Goal: Information Seeking & Learning: Learn about a topic

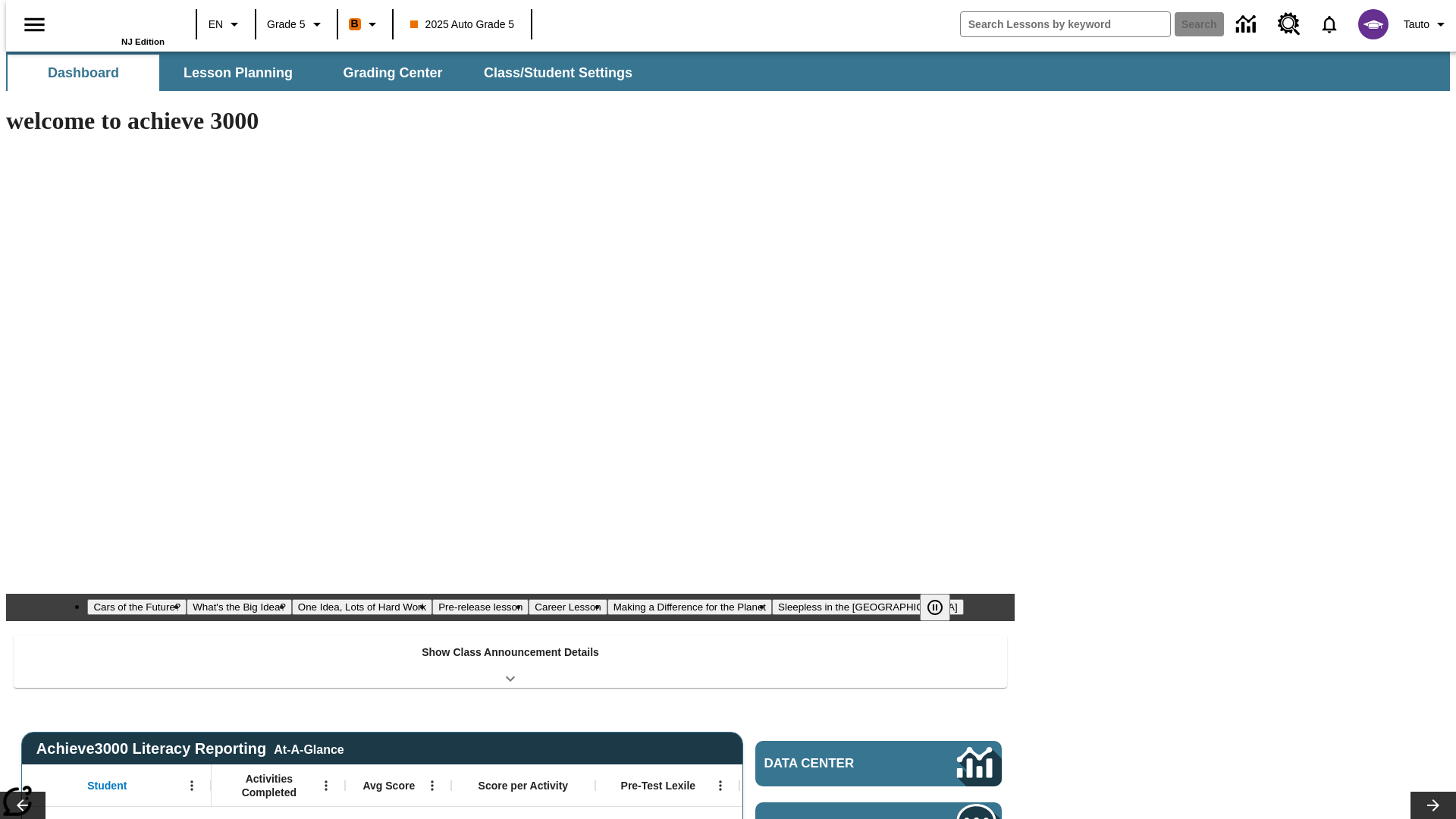
type input "-1"
click at [232, 73] on span "Lesson Planning" at bounding box center [238, 73] width 109 height 17
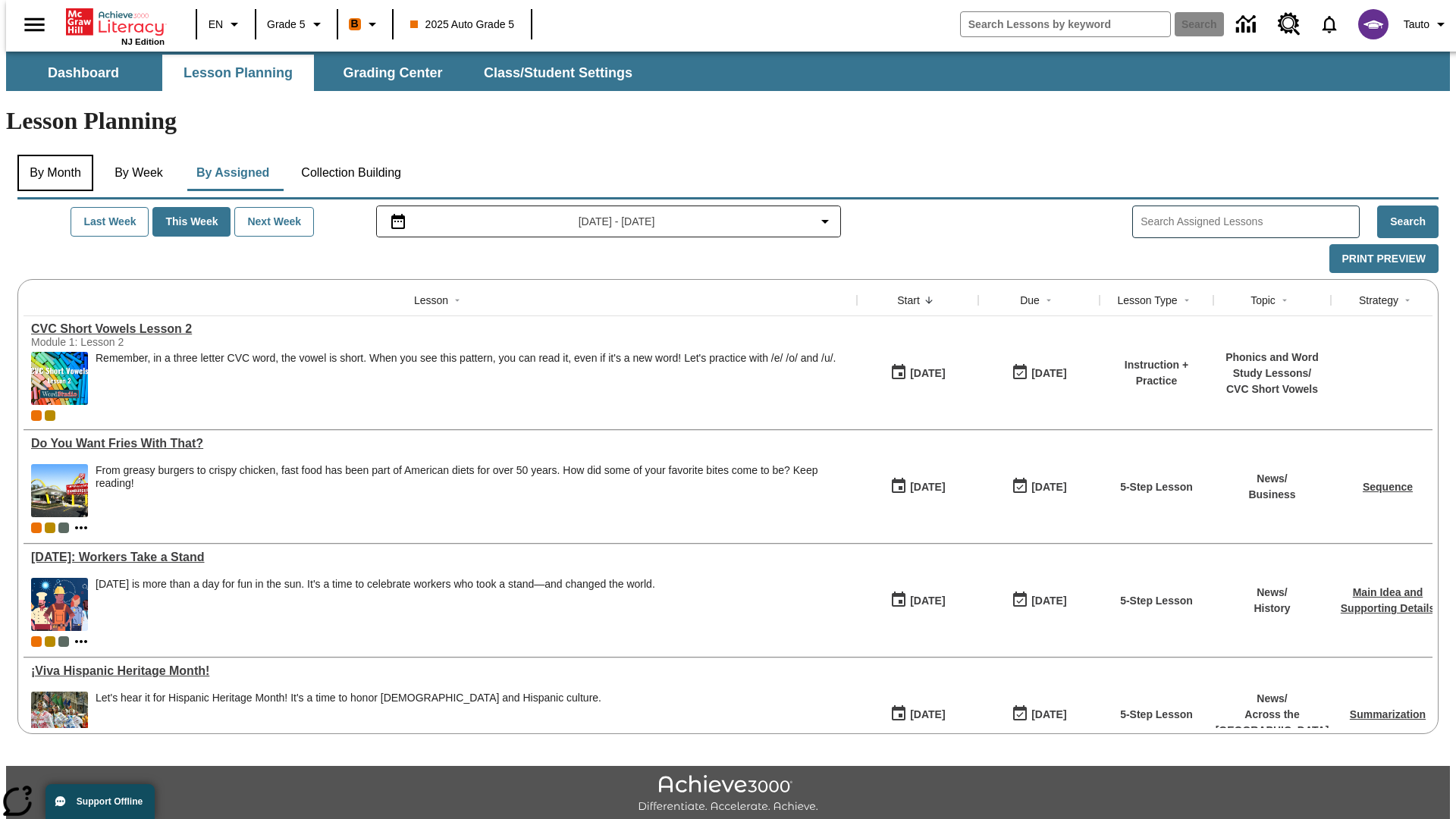
click at [51, 155] on button "By Month" at bounding box center [56, 173] width 76 height 37
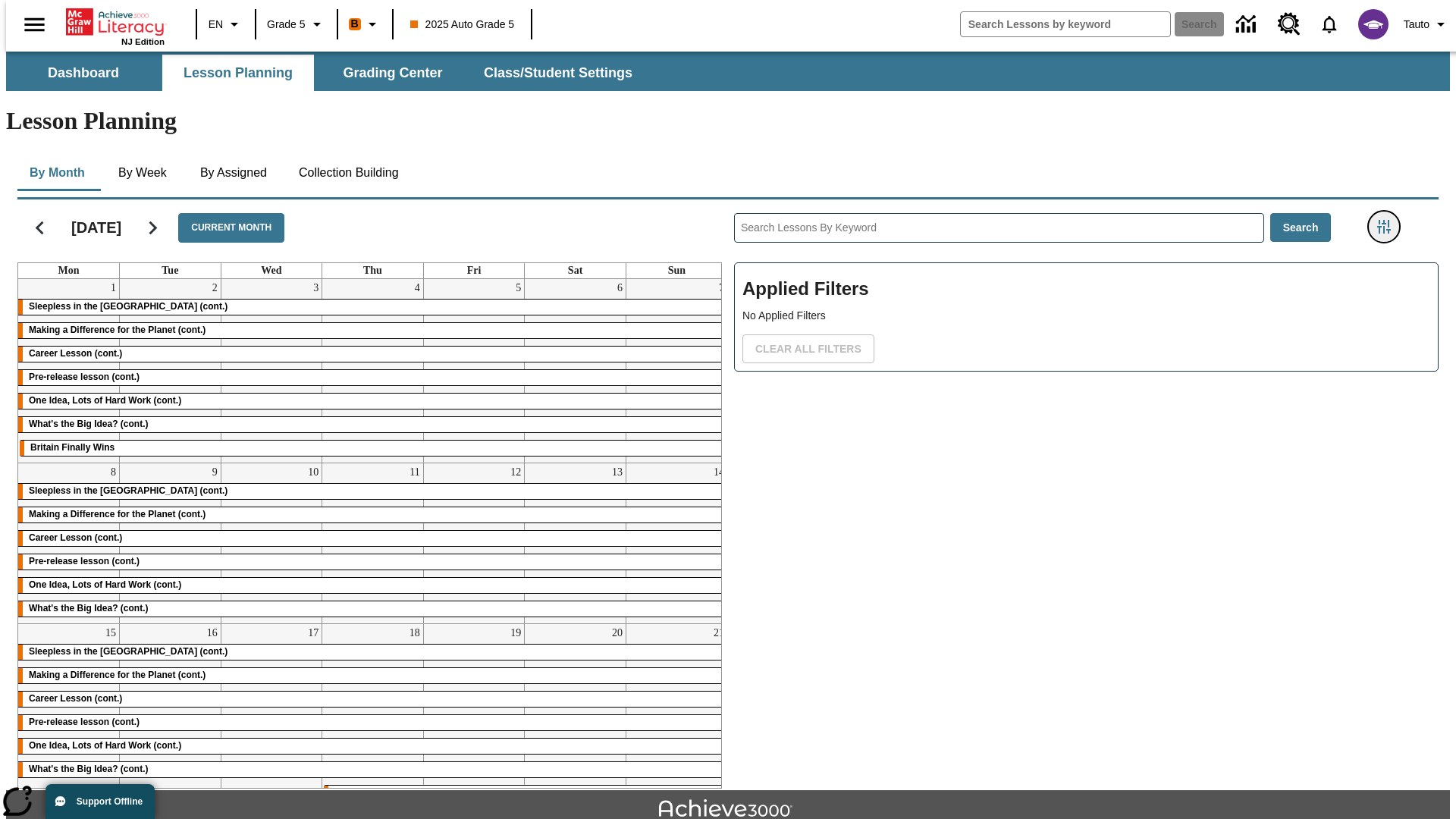
click at [1389, 220] on icon "Filters Side menu" at bounding box center [1385, 227] width 14 height 14
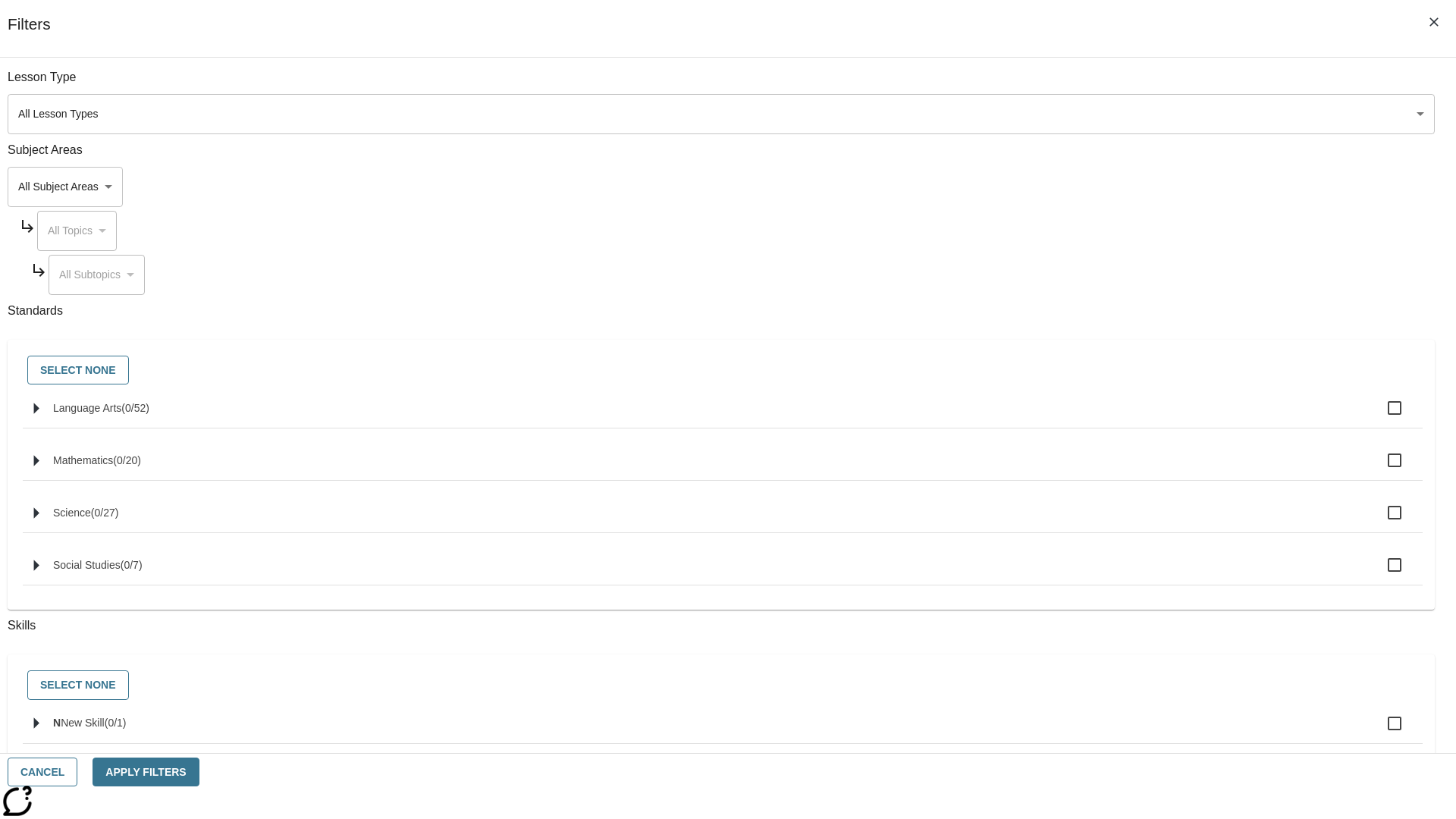
click at [1093, 114] on body "Skip to main content NJ Edition EN Grade 5 B 2025 Auto Grade 5 Search 0 Tauto D…" at bounding box center [728, 470] width 1444 height 836
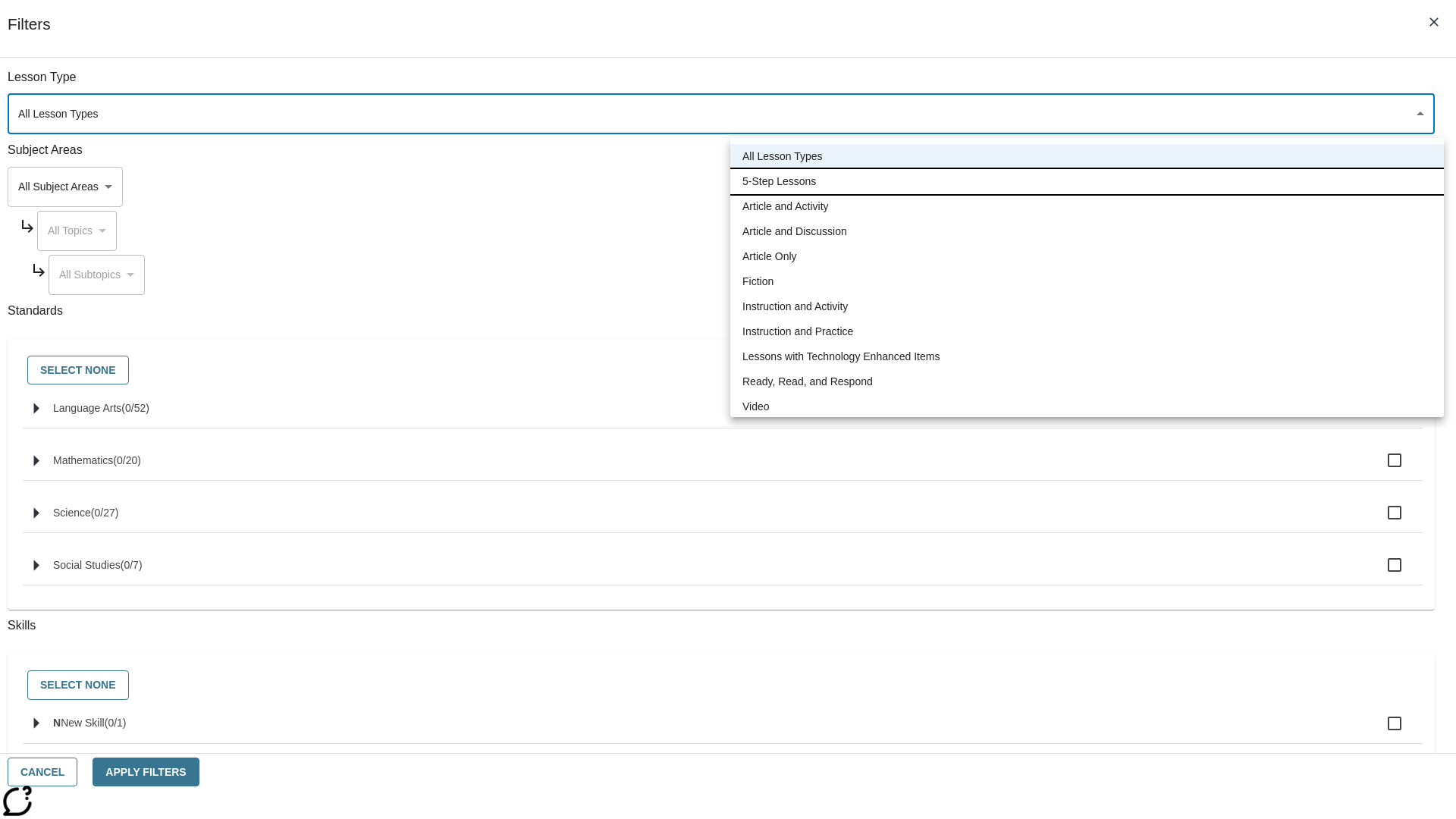
click at [1087, 181] on li "5-Step Lessons" at bounding box center [1087, 181] width 714 height 25
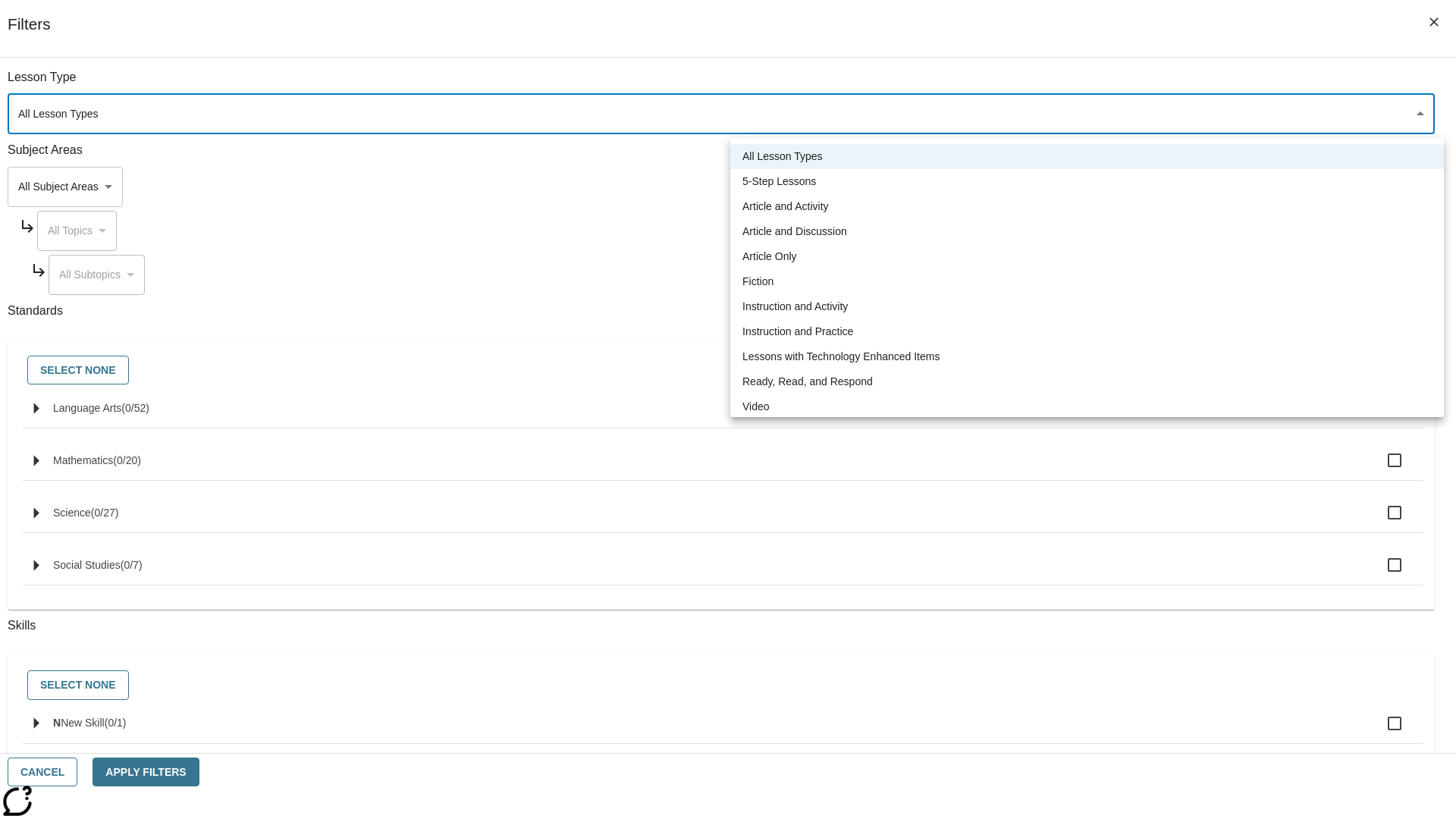
type input "1"
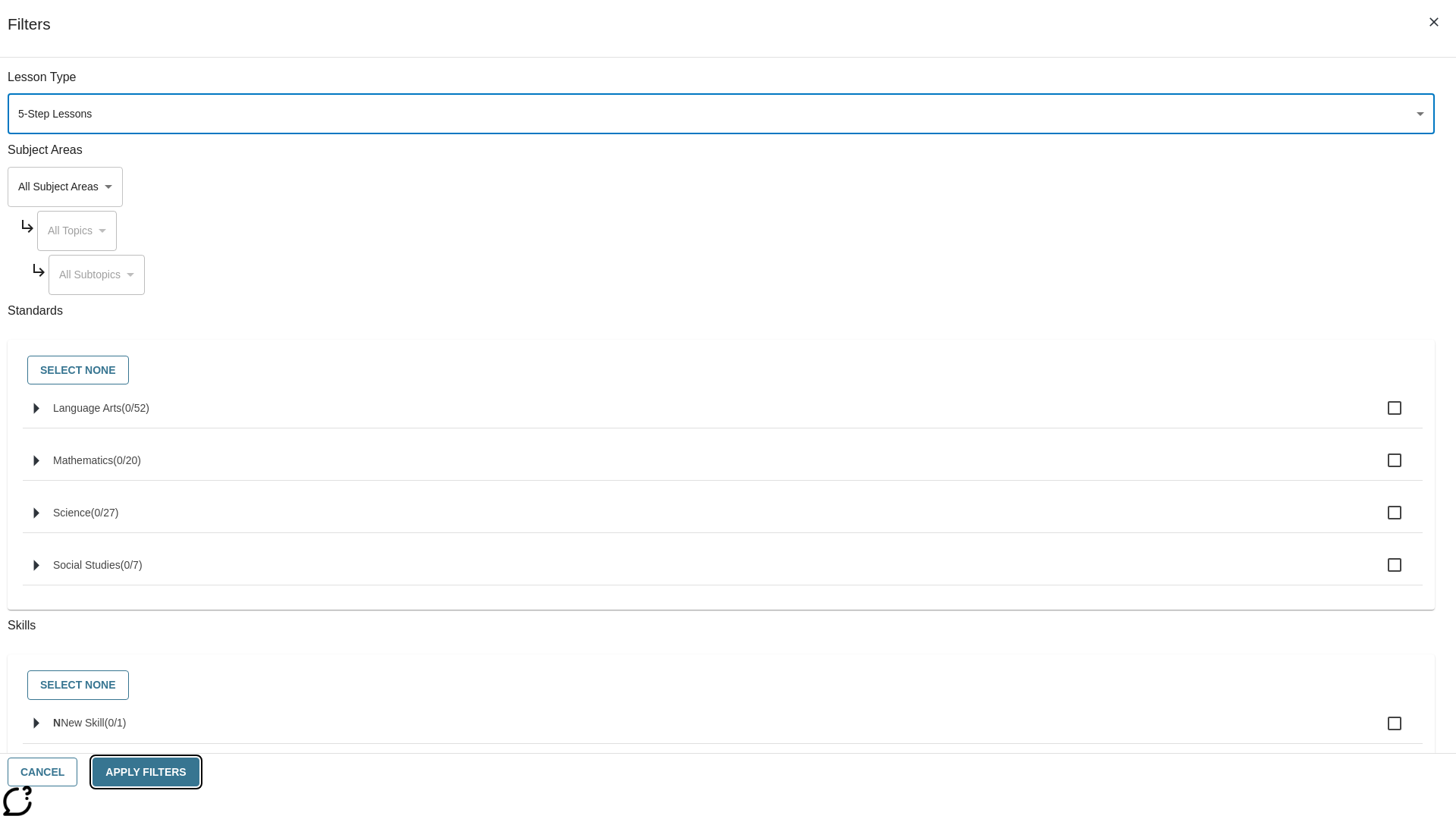
click at [198, 773] on button "Apply Filters" at bounding box center [146, 773] width 106 height 30
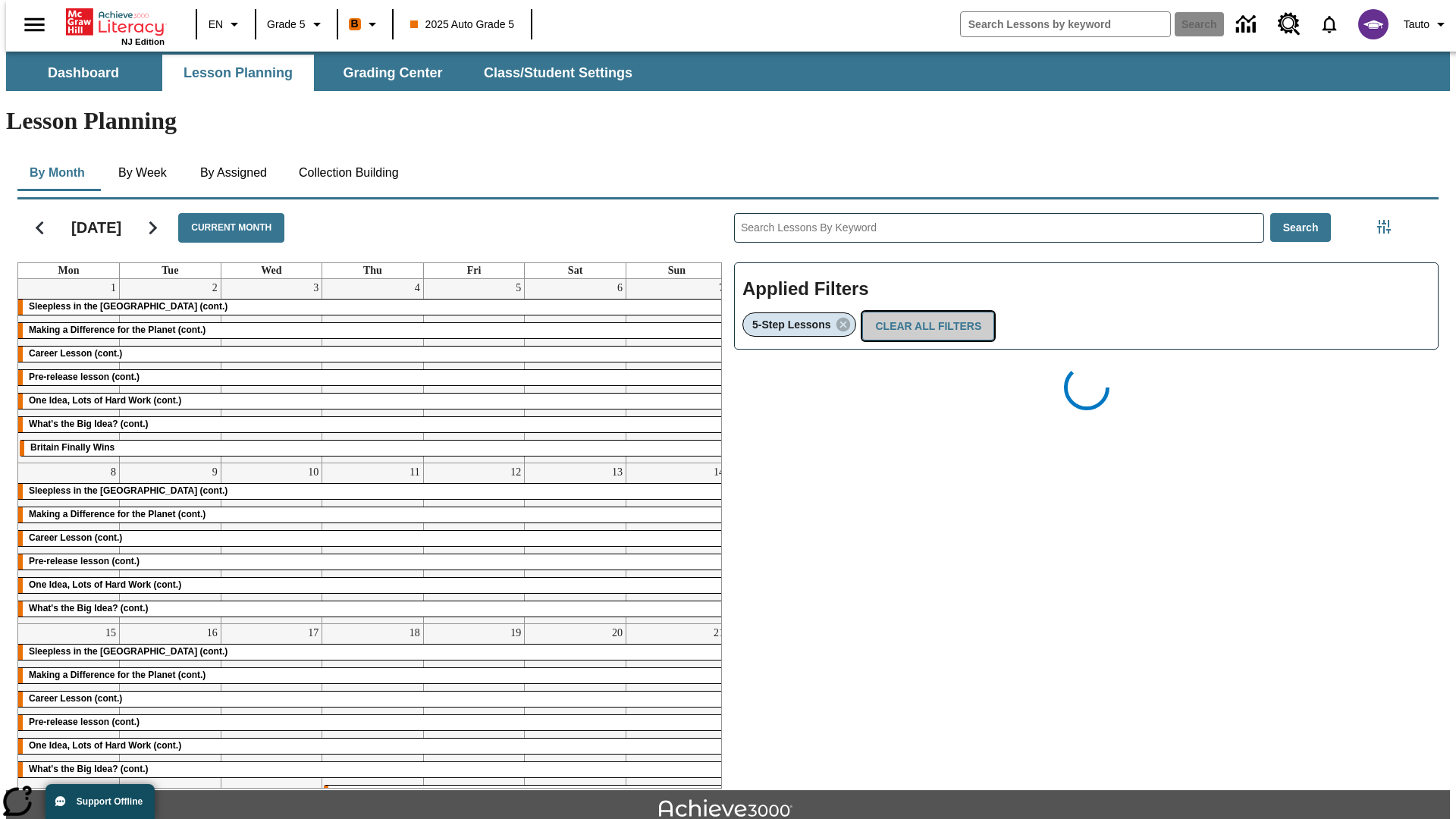
click at [924, 312] on button "Clear All Filters" at bounding box center [928, 326] width 132 height 30
click at [1389, 220] on icon "Filters Side menu" at bounding box center [1385, 227] width 14 height 14
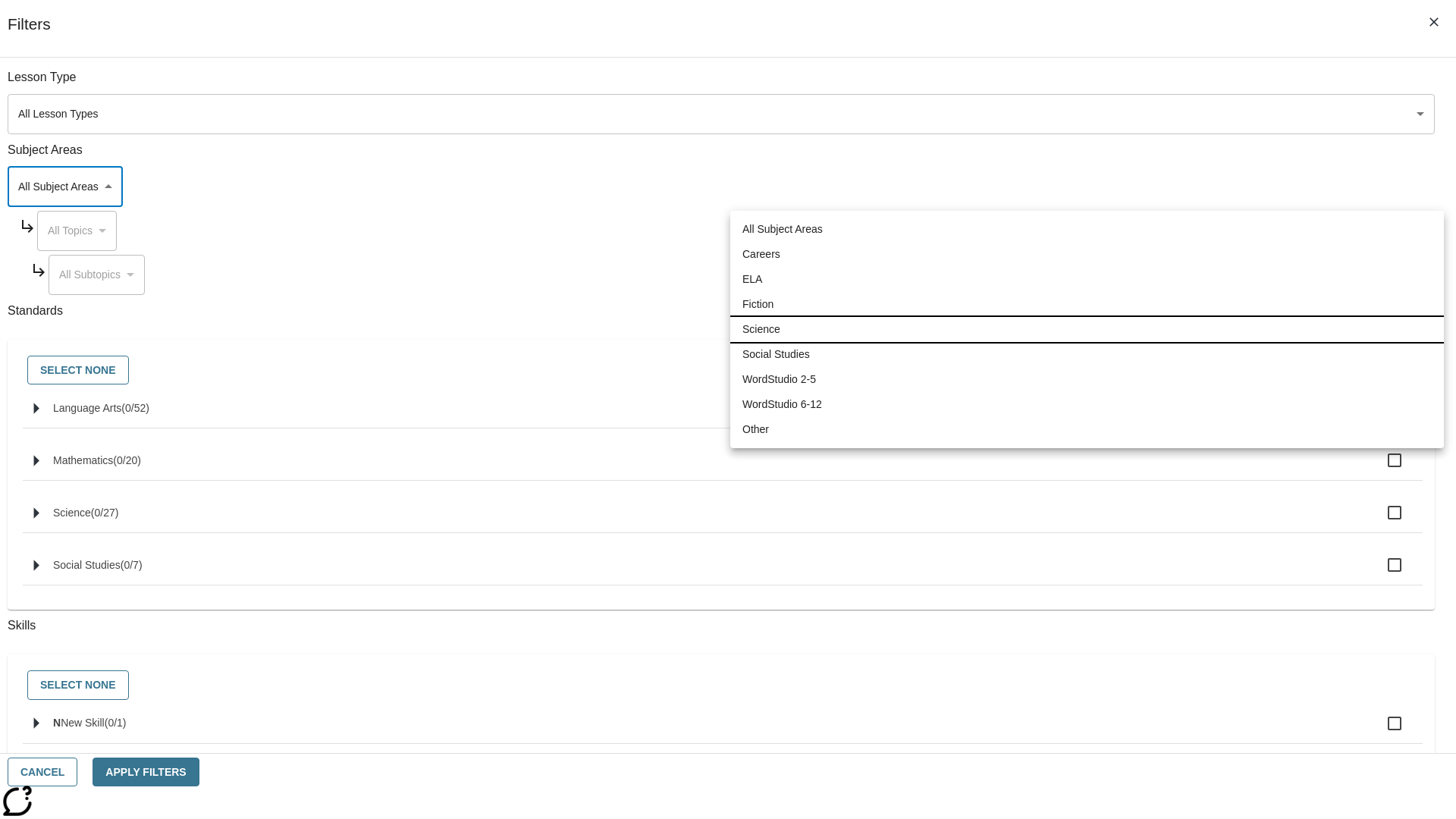
click at [1087, 329] on li "Science" at bounding box center [1087, 329] width 714 height 25
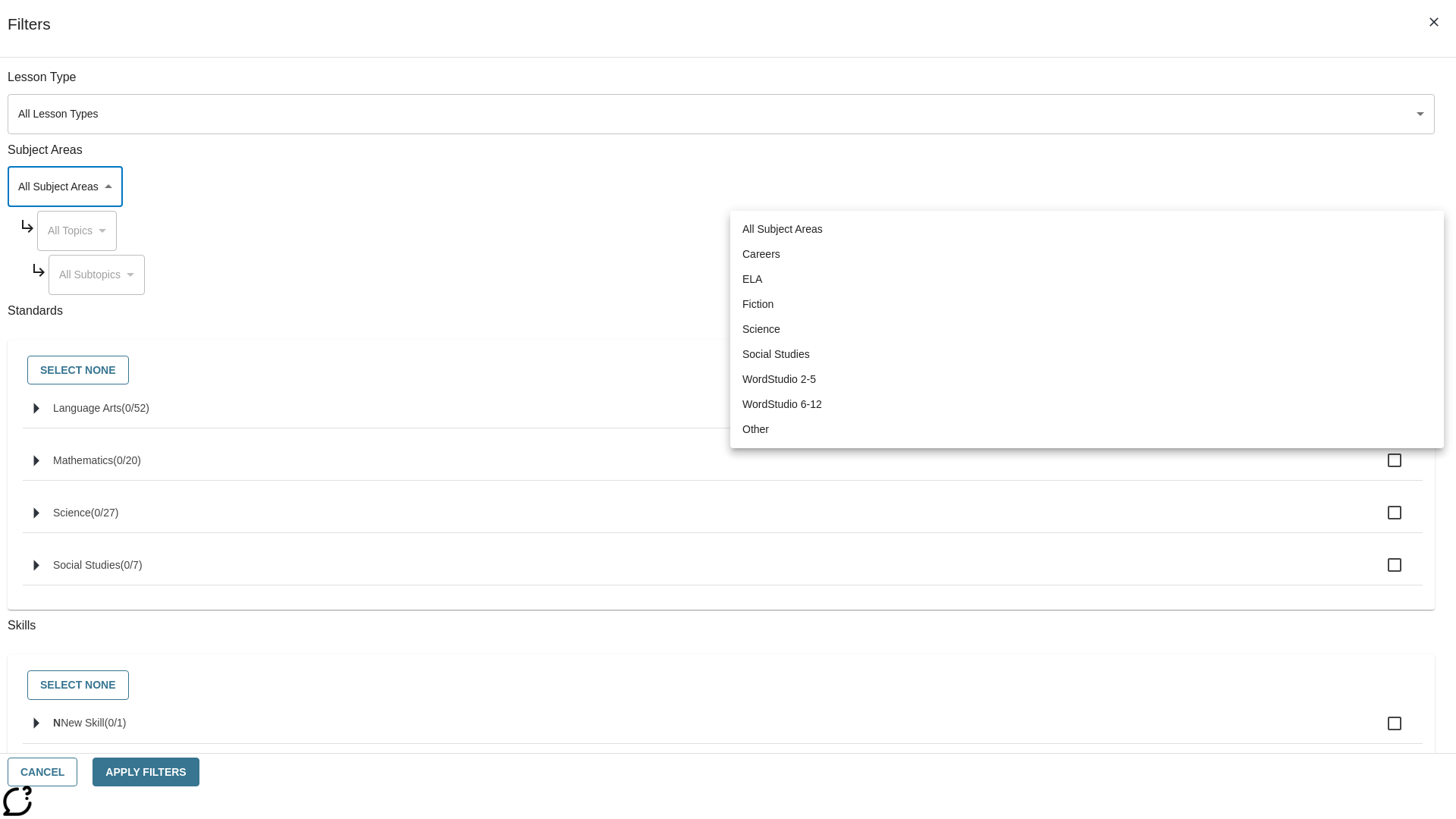
type input "2"
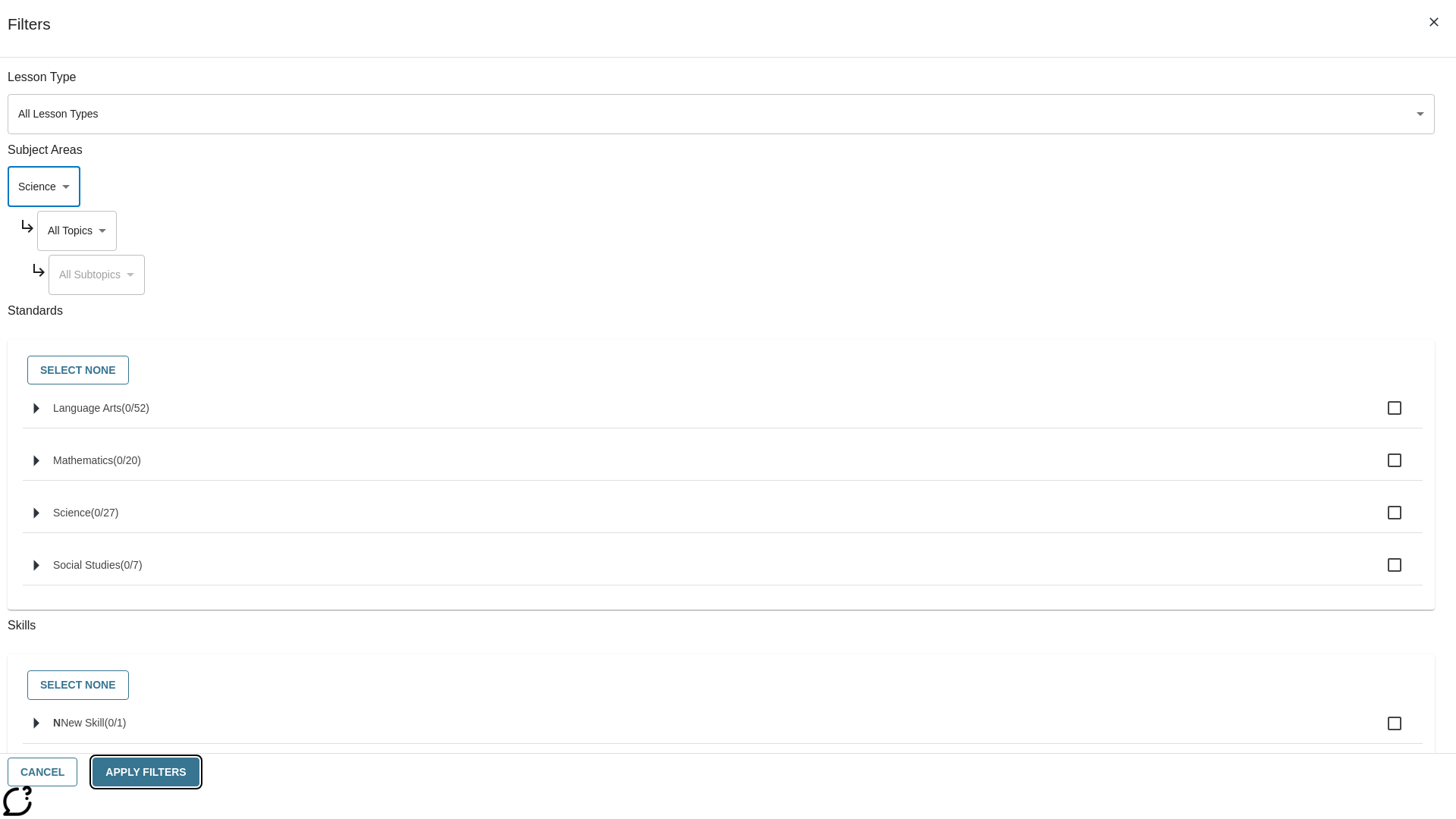
click at [198, 773] on button "Apply Filters" at bounding box center [146, 773] width 106 height 30
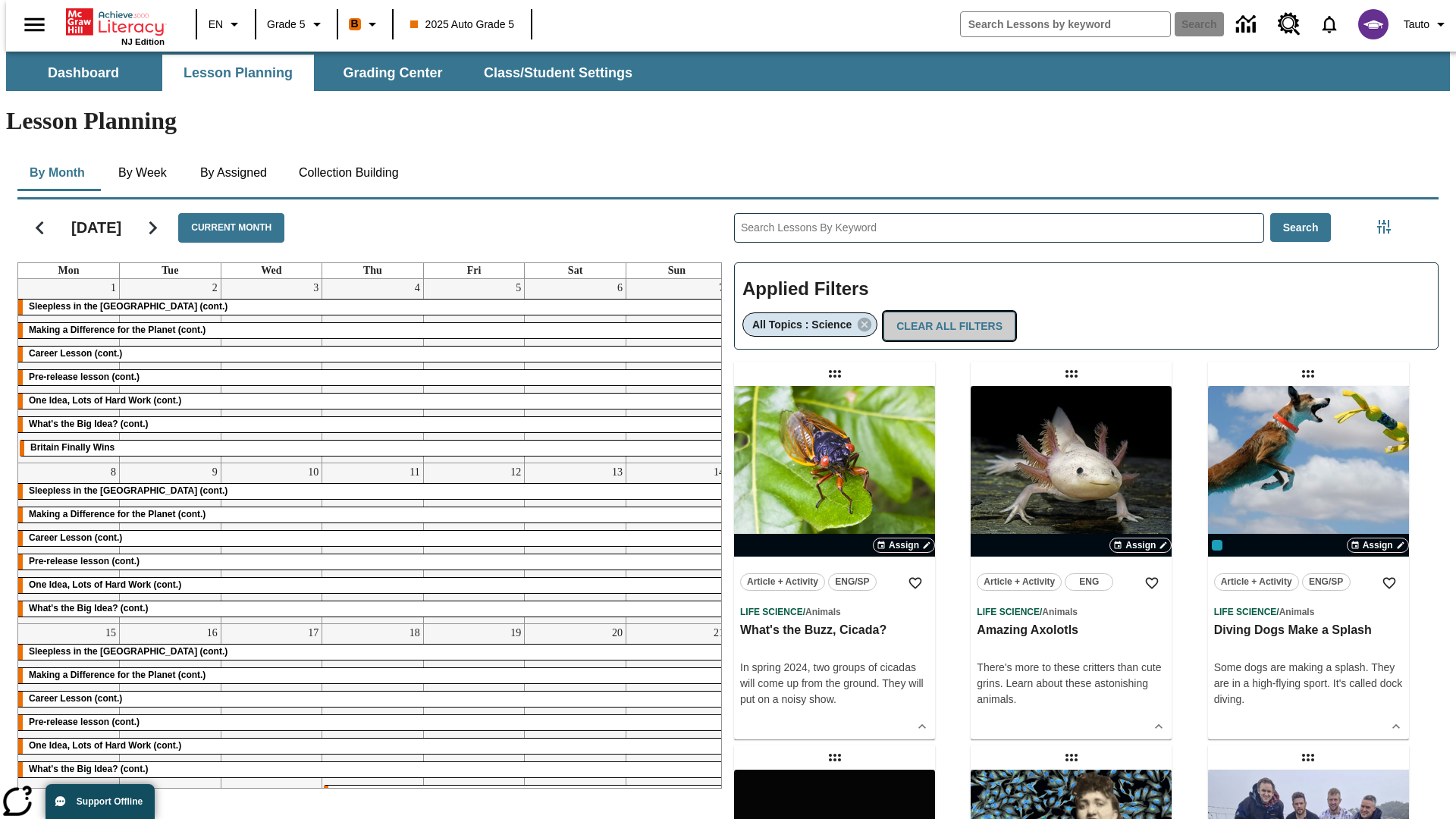
click at [943, 312] on button "Clear All Filters" at bounding box center [950, 326] width 132 height 30
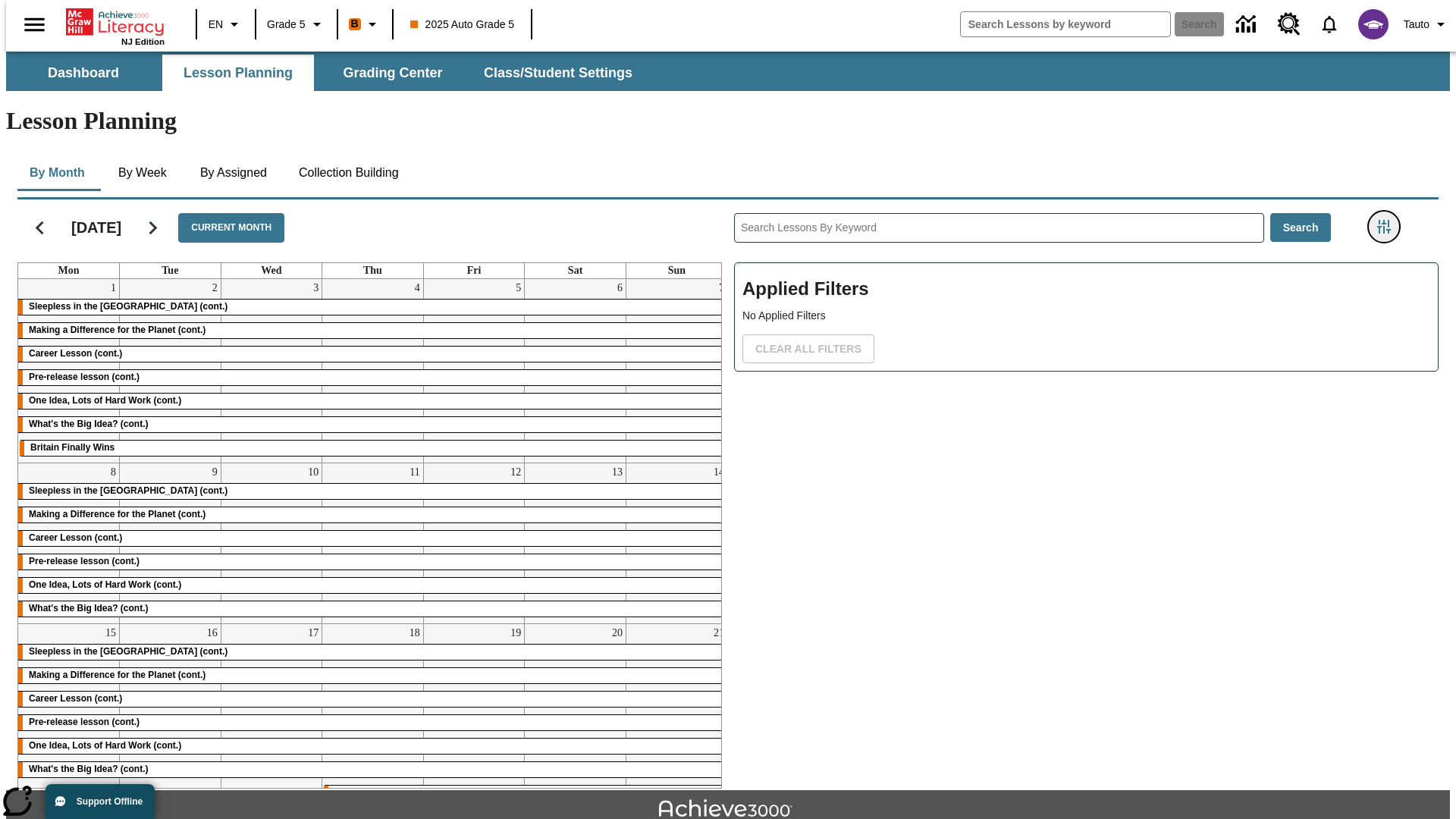
click at [1389, 220] on icon "Filters Side menu" at bounding box center [1385, 227] width 14 height 14
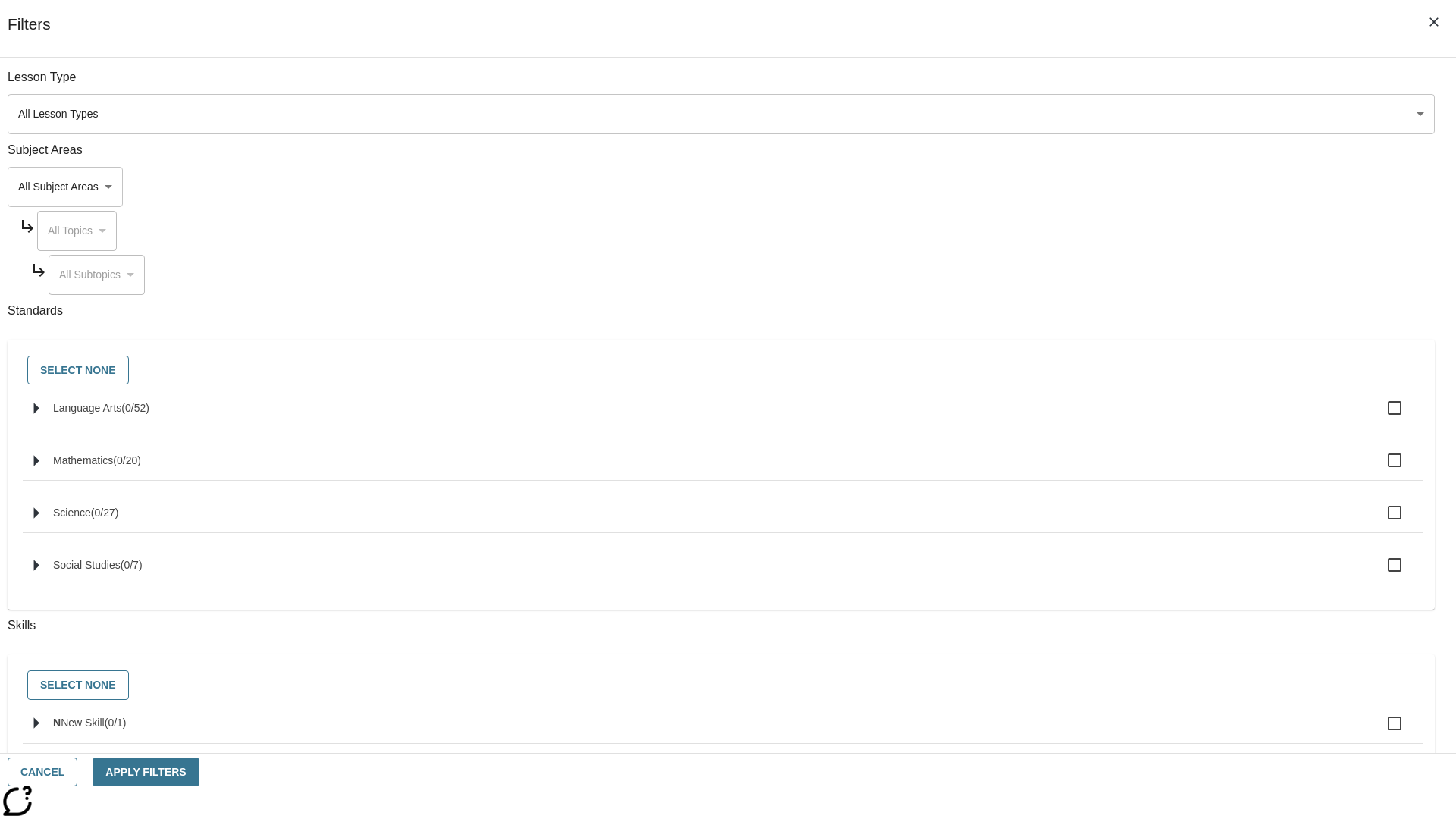
click at [122, 414] on span "Language Arts" at bounding box center [87, 408] width 68 height 12
click at [1379, 417] on input "Language Arts ( 0 / 52 )" at bounding box center [1395, 408] width 32 height 32
checkbox input "true"
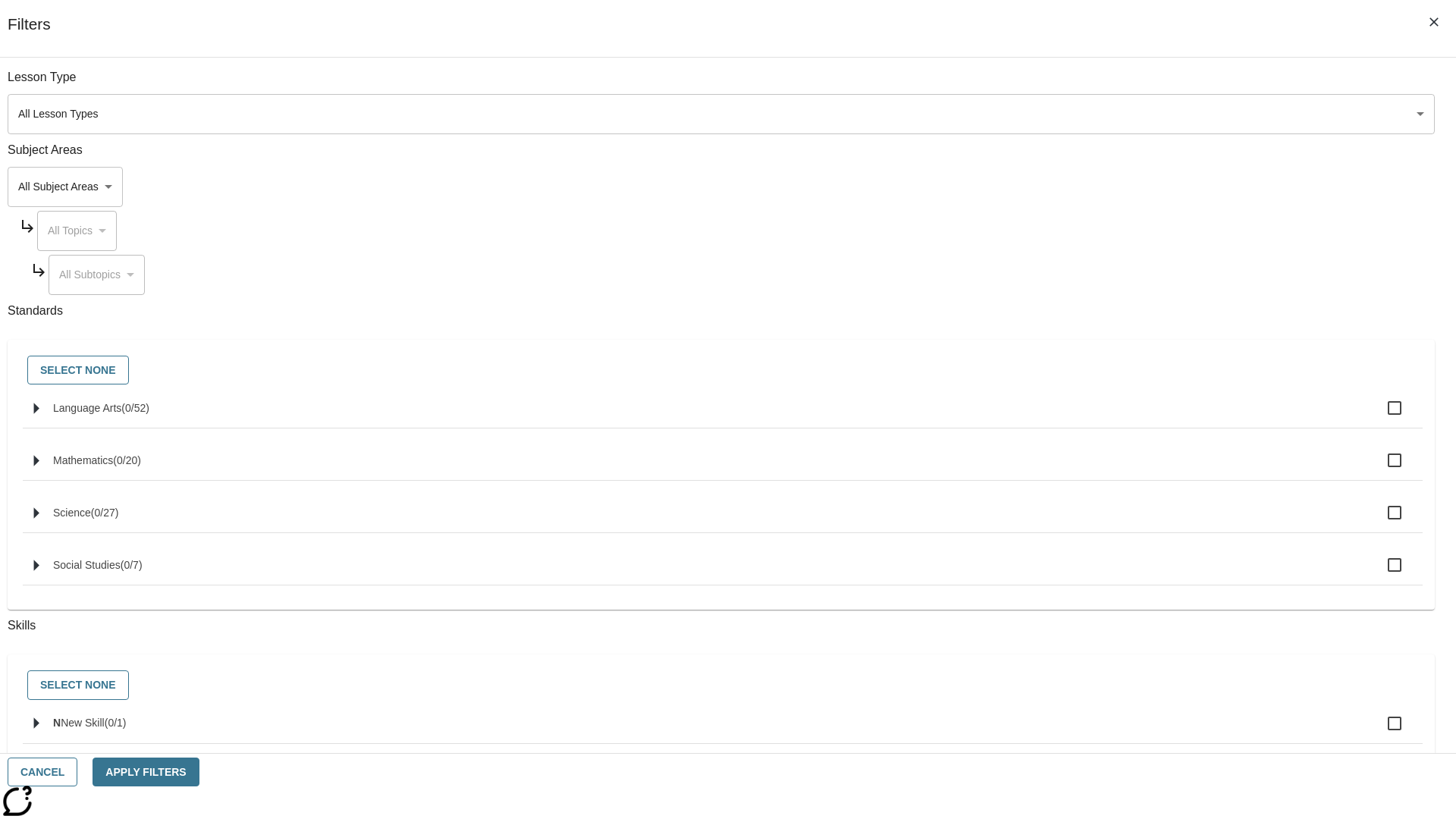
checkbox input "true"
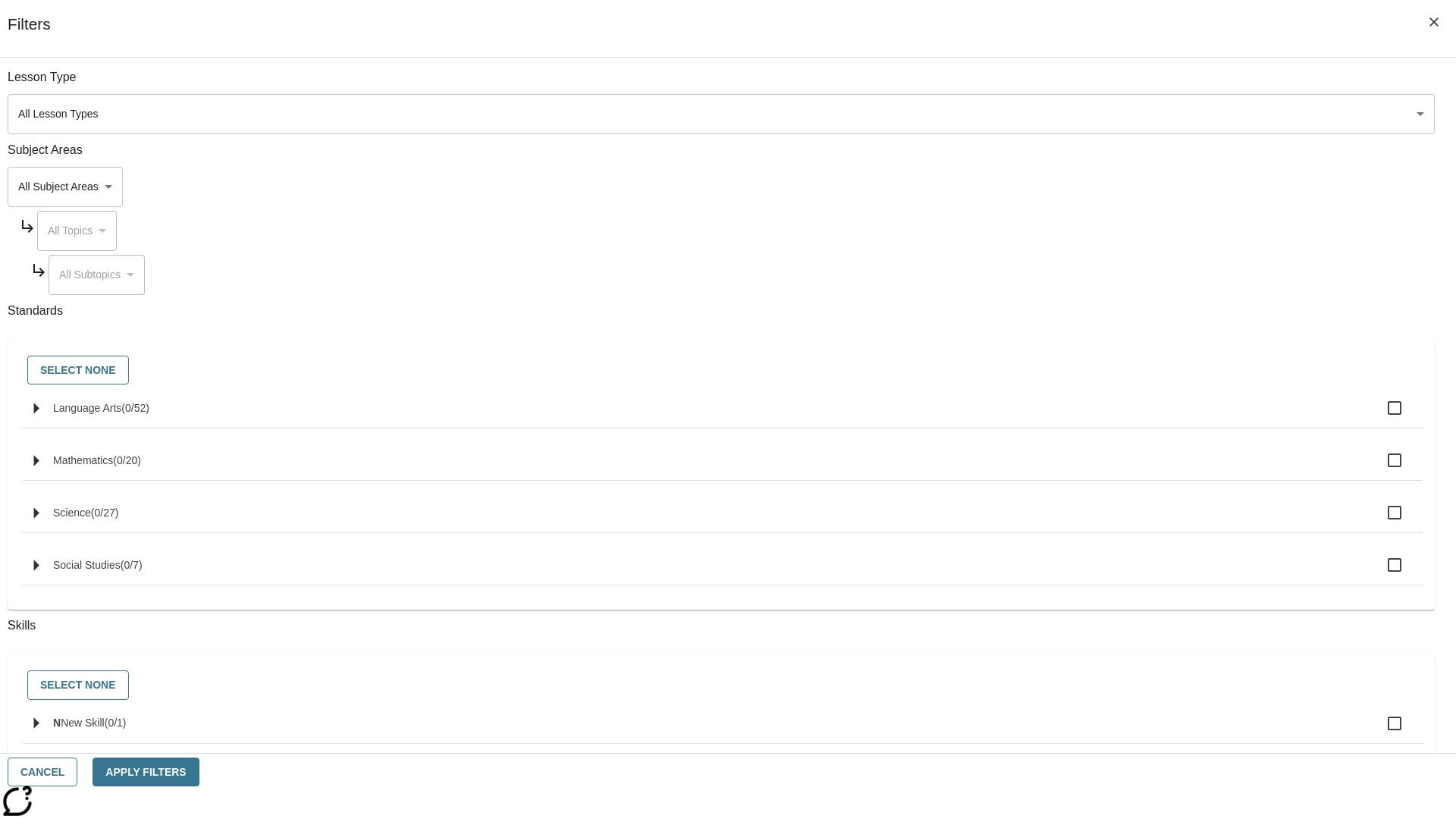
checkbox input "true"
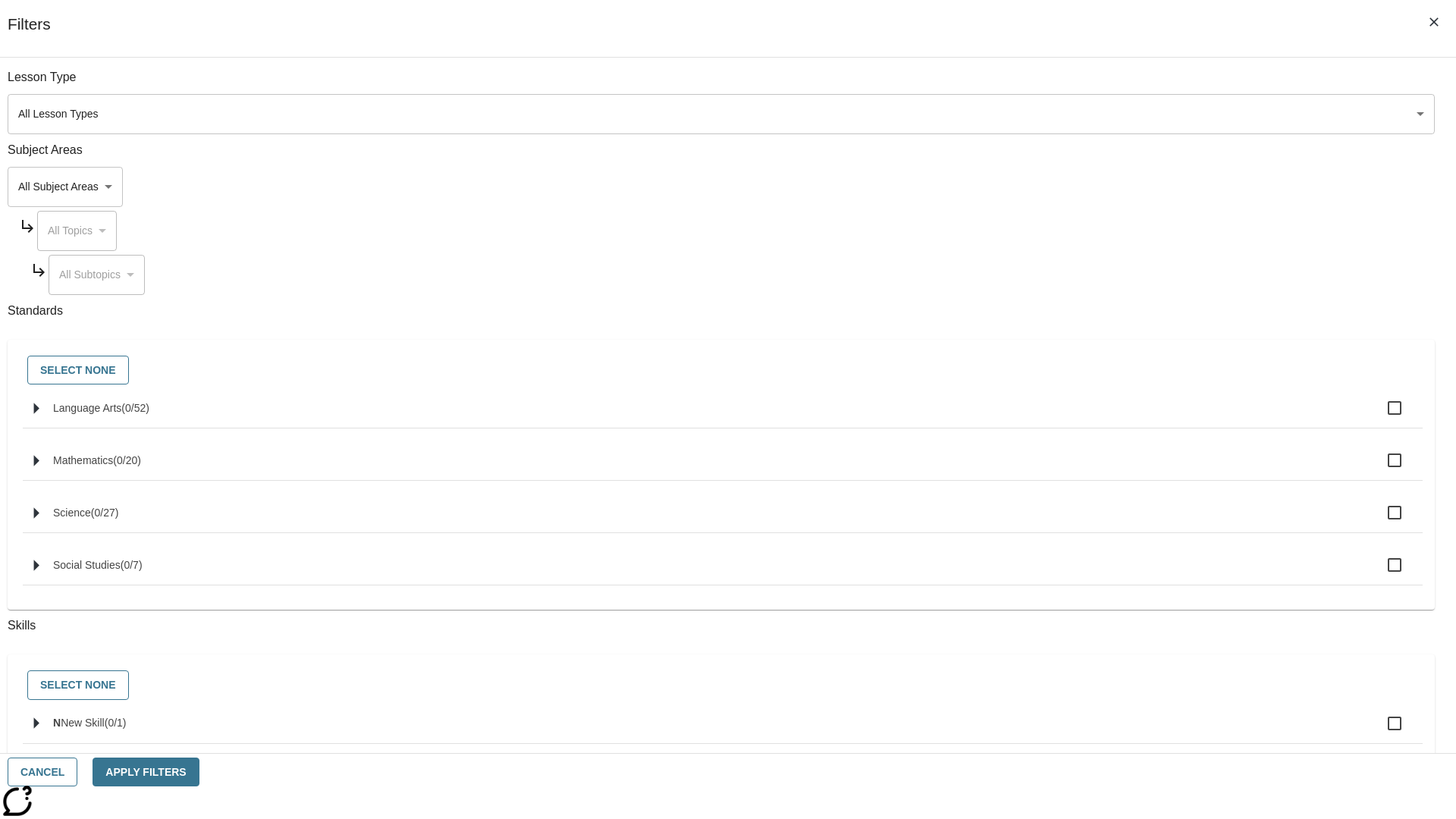
checkbox input "true"
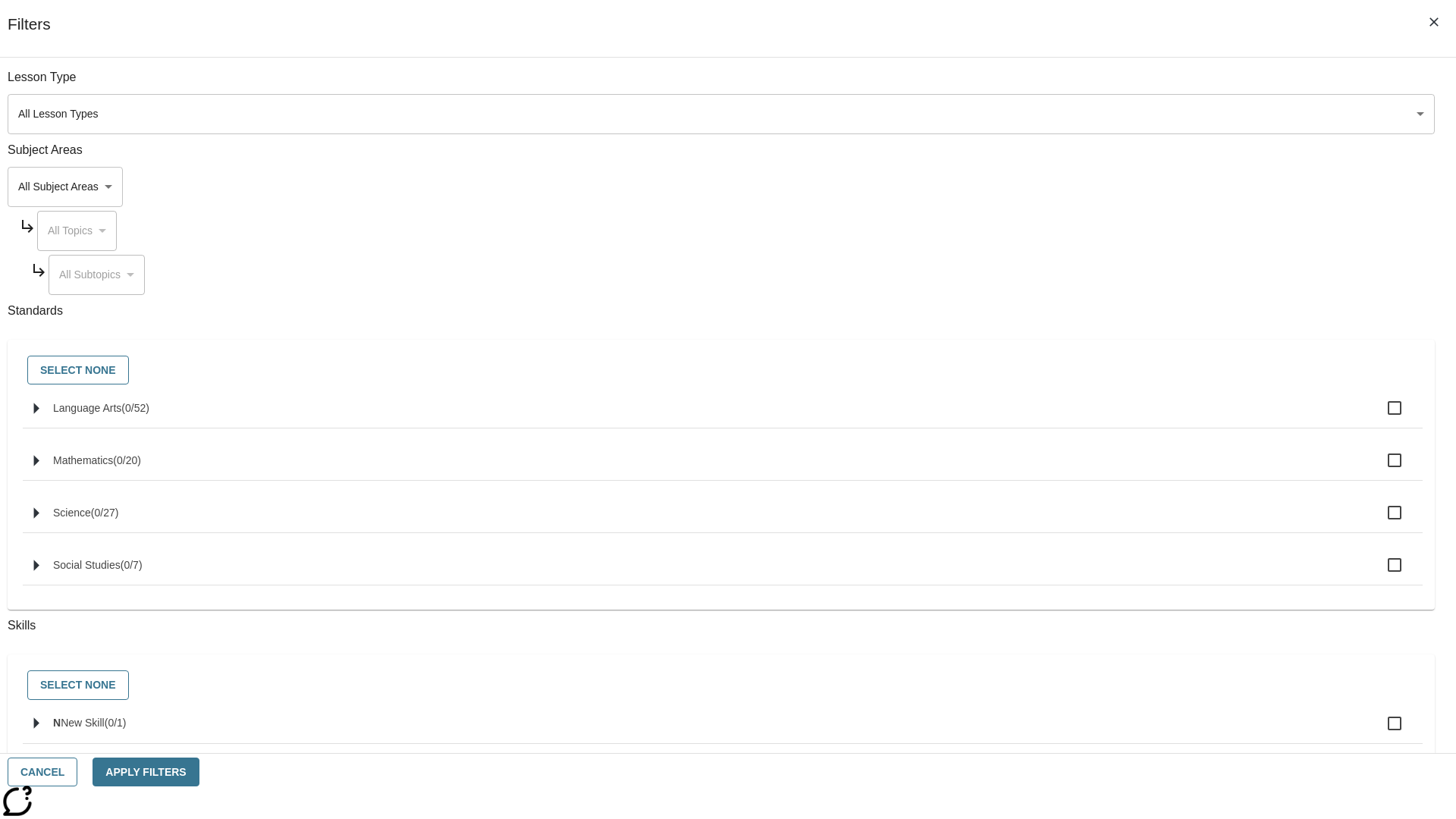
checkbox input "true"
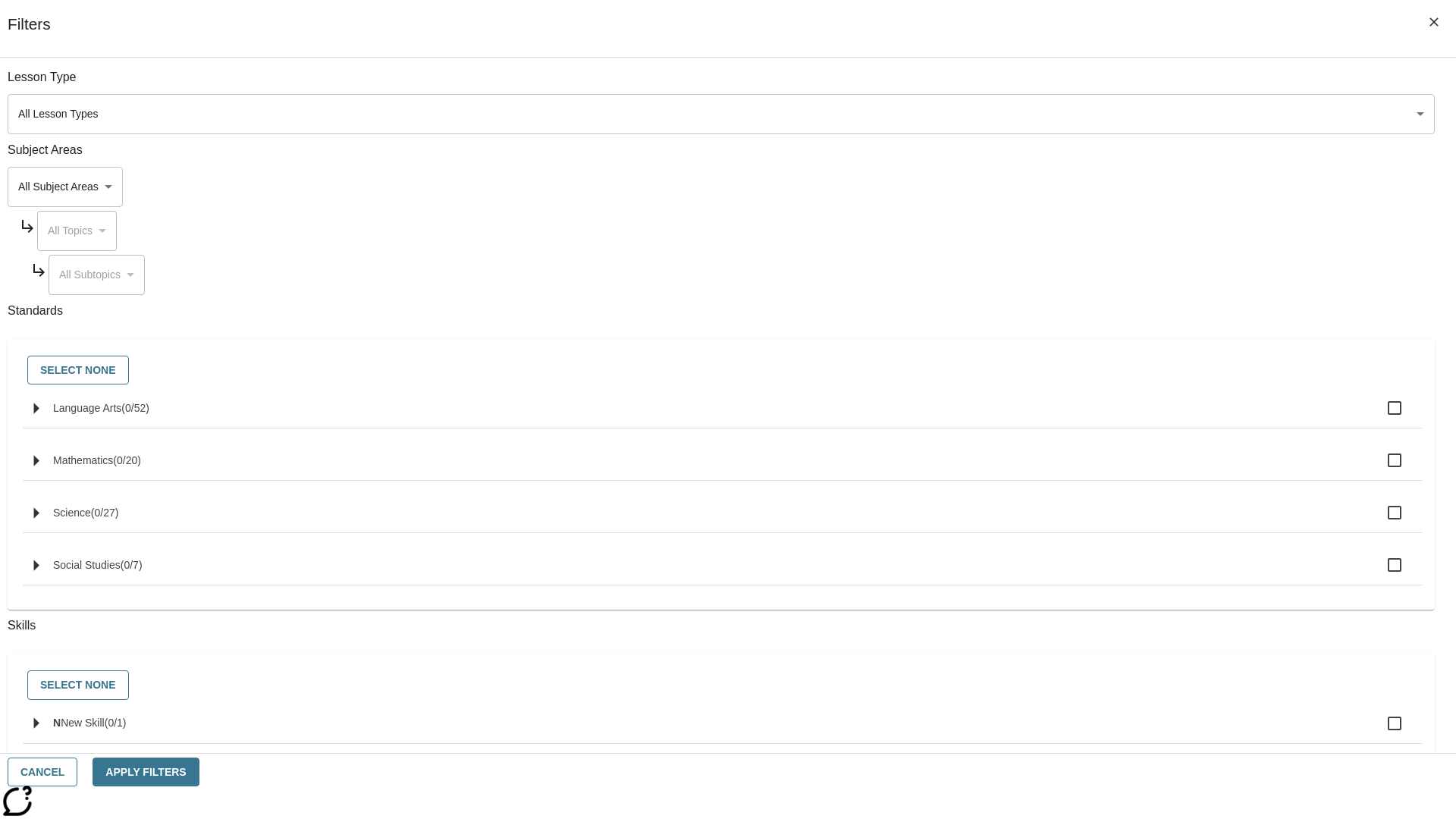
checkbox input "true"
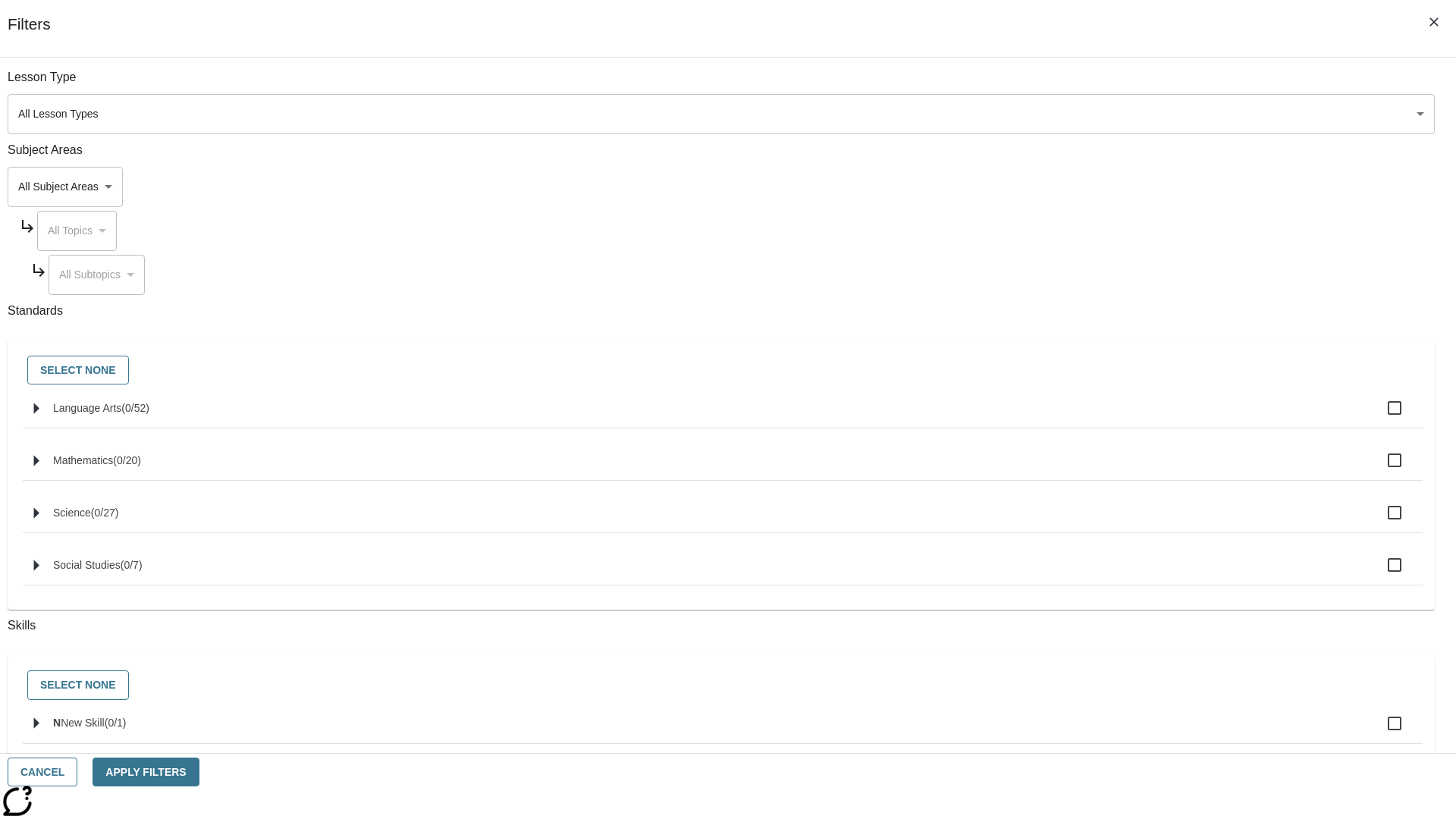
checkbox input "true"
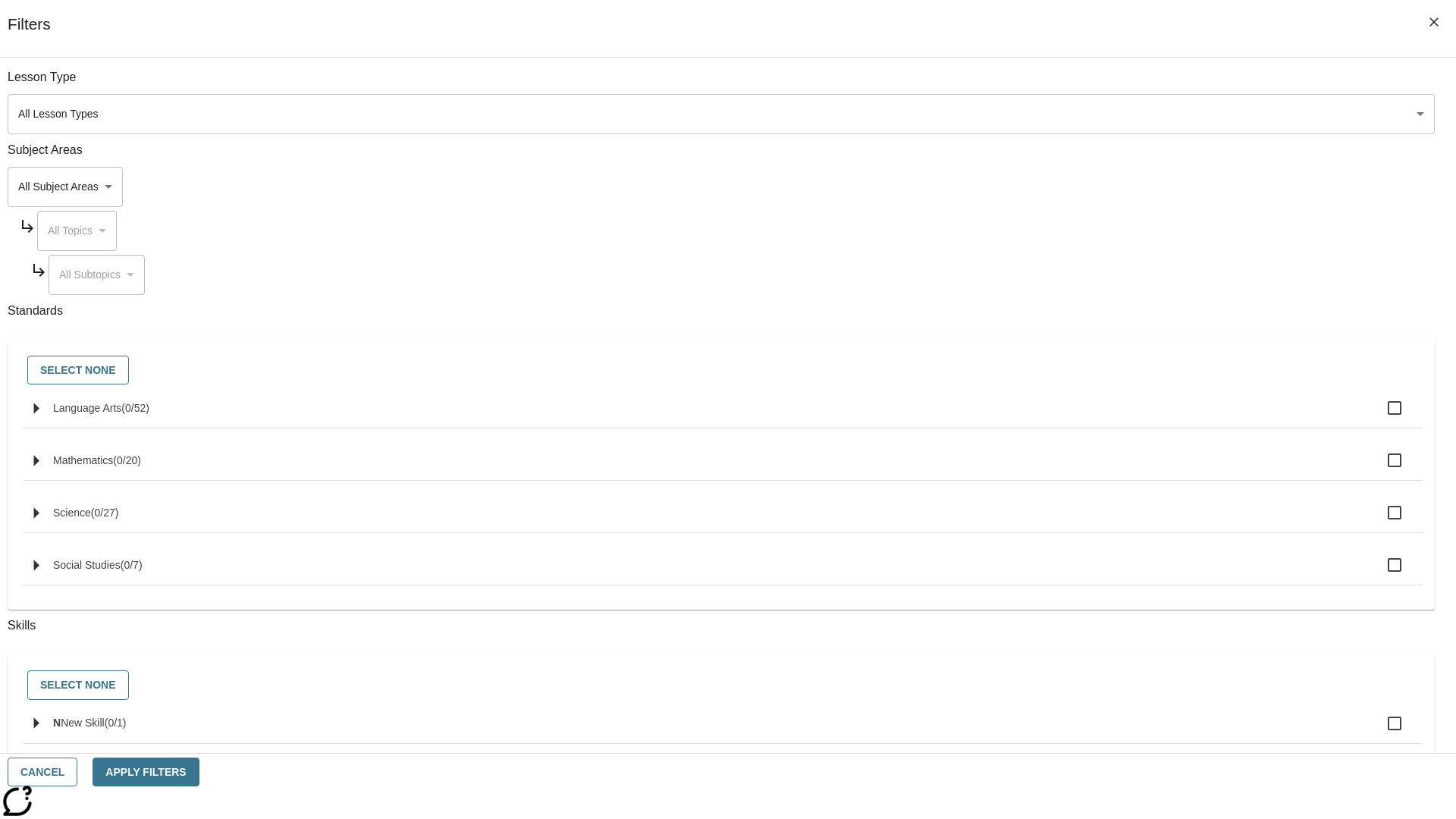
checkbox input "true"
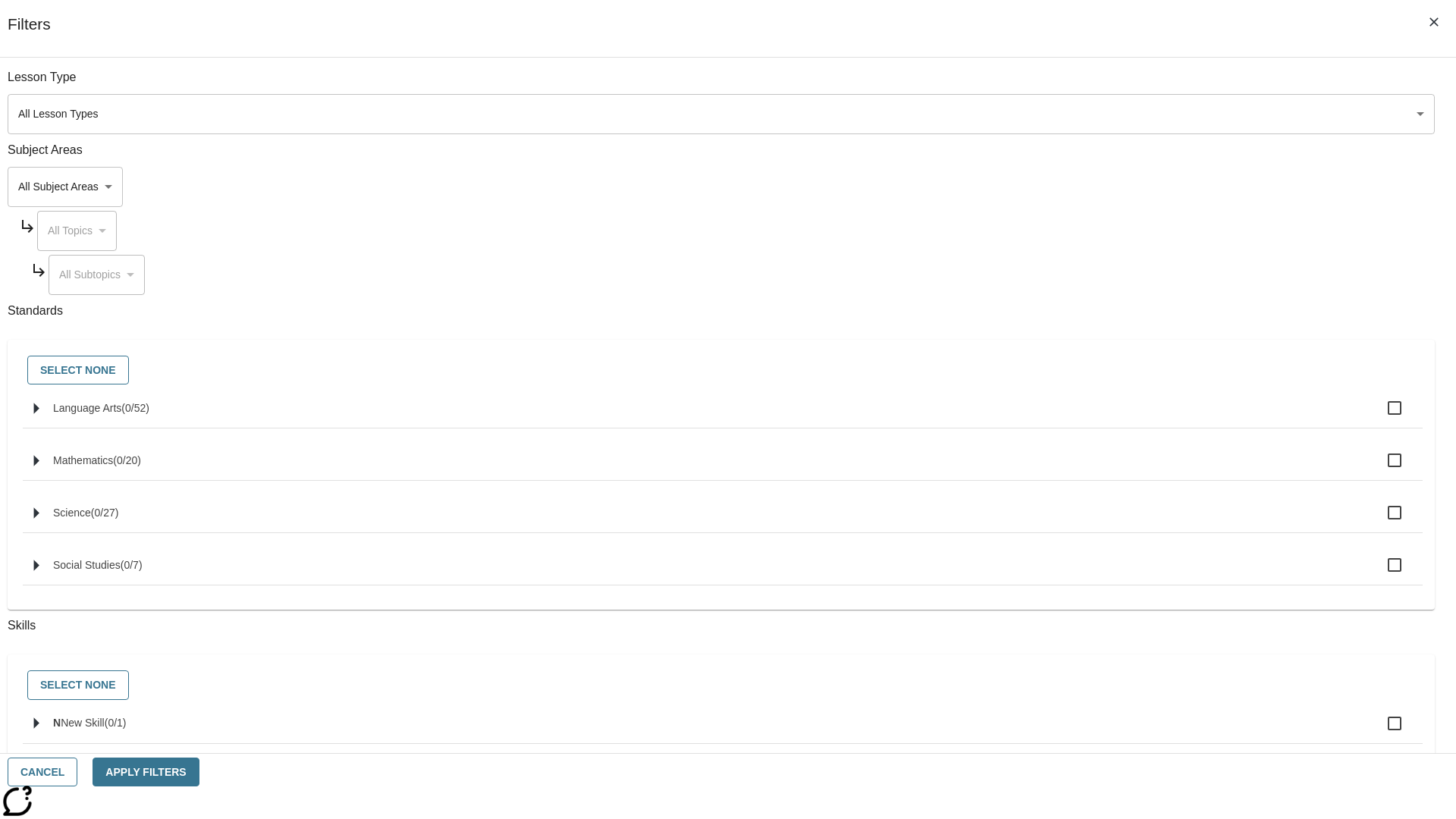
checkbox input "true"
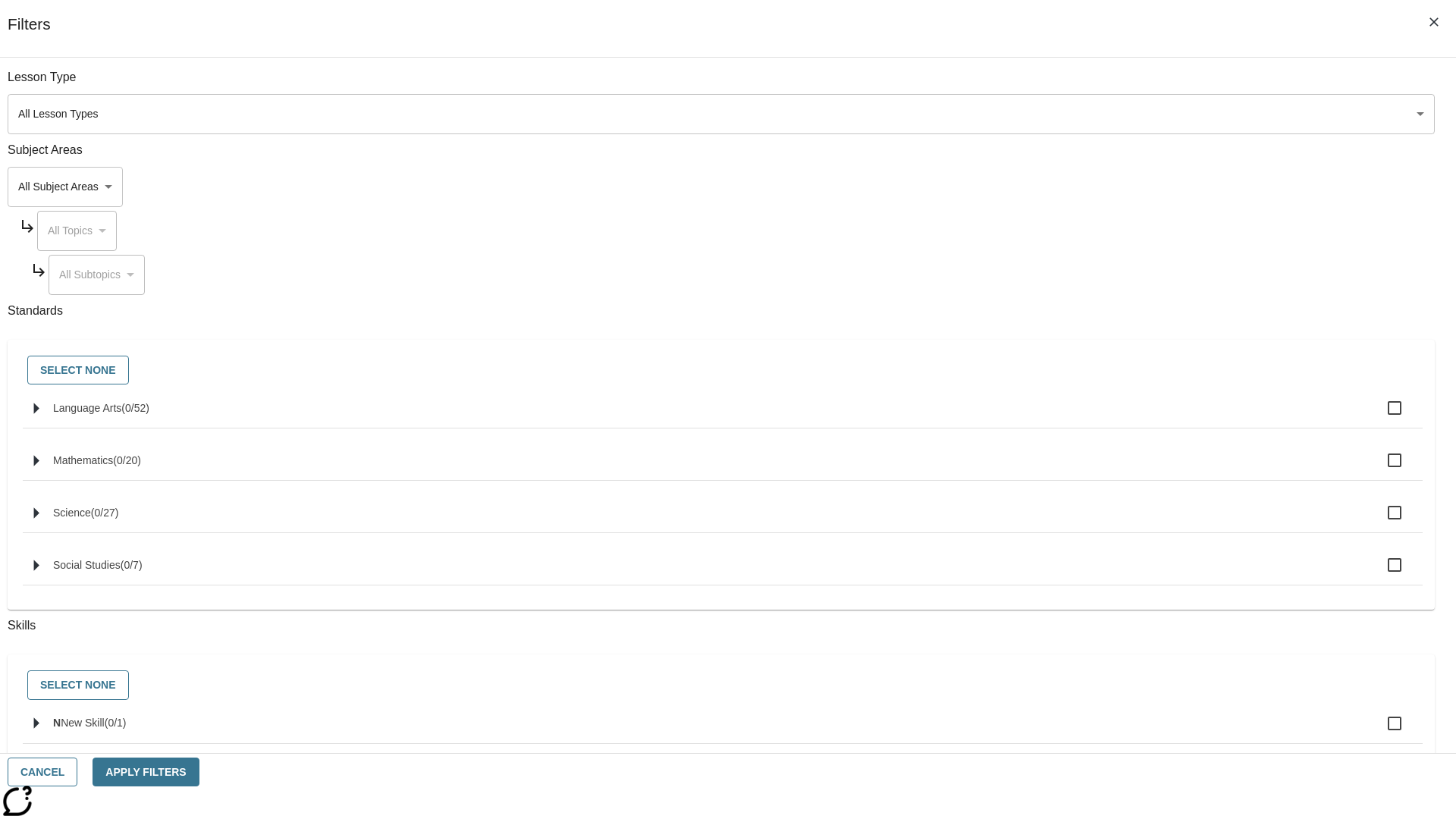
checkbox input "true"
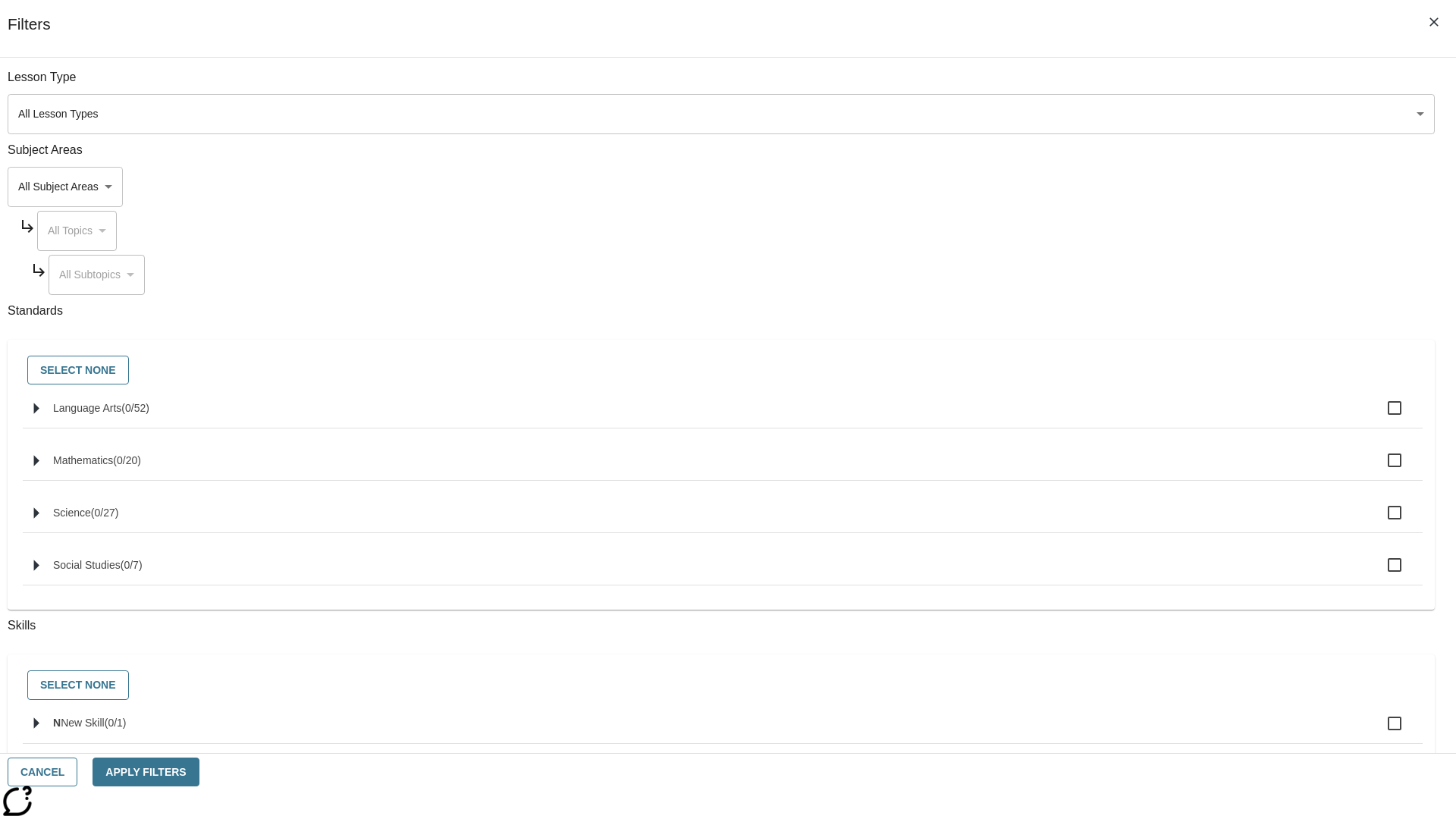
checkbox input "true"
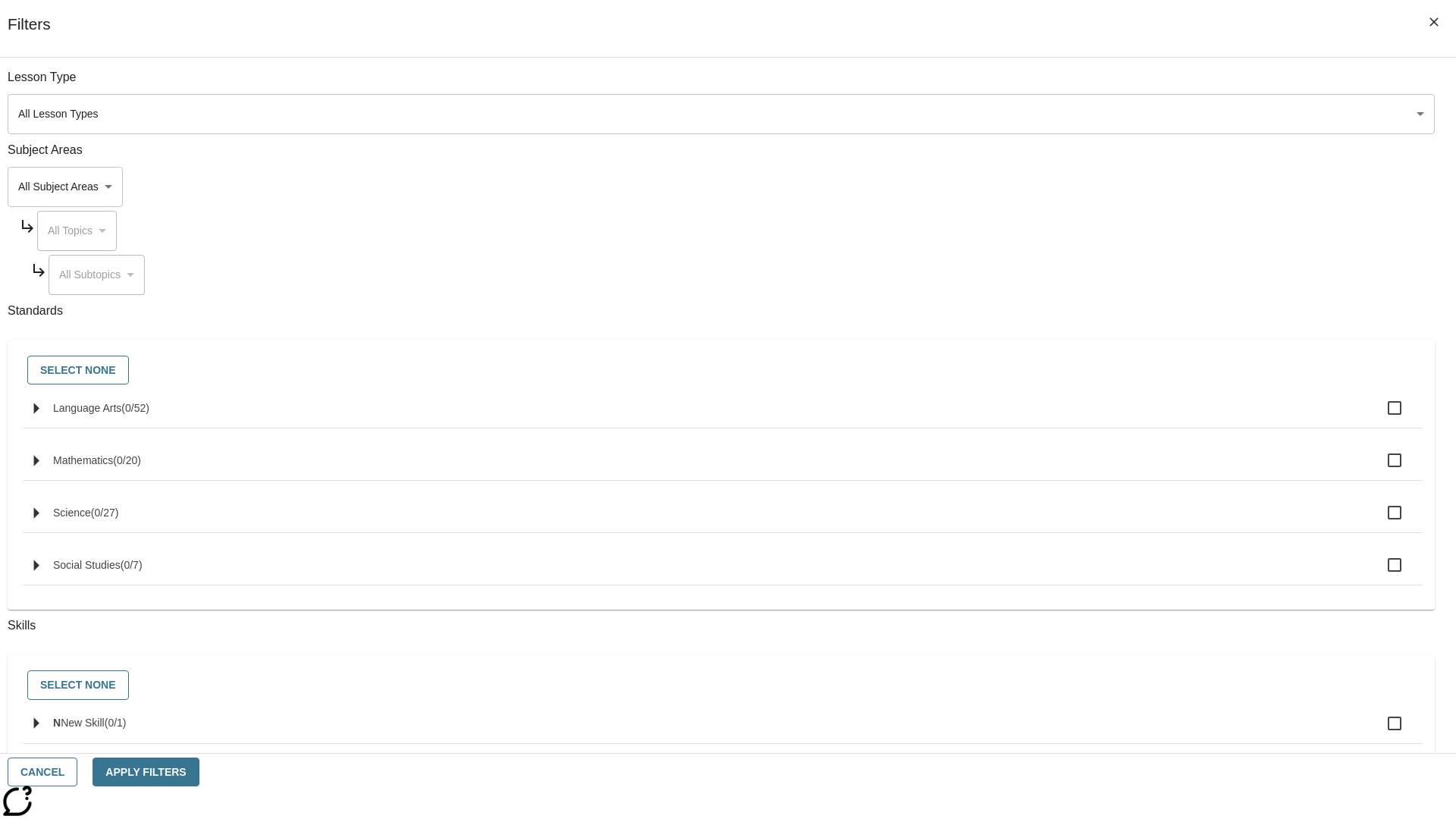
checkbox input "true"
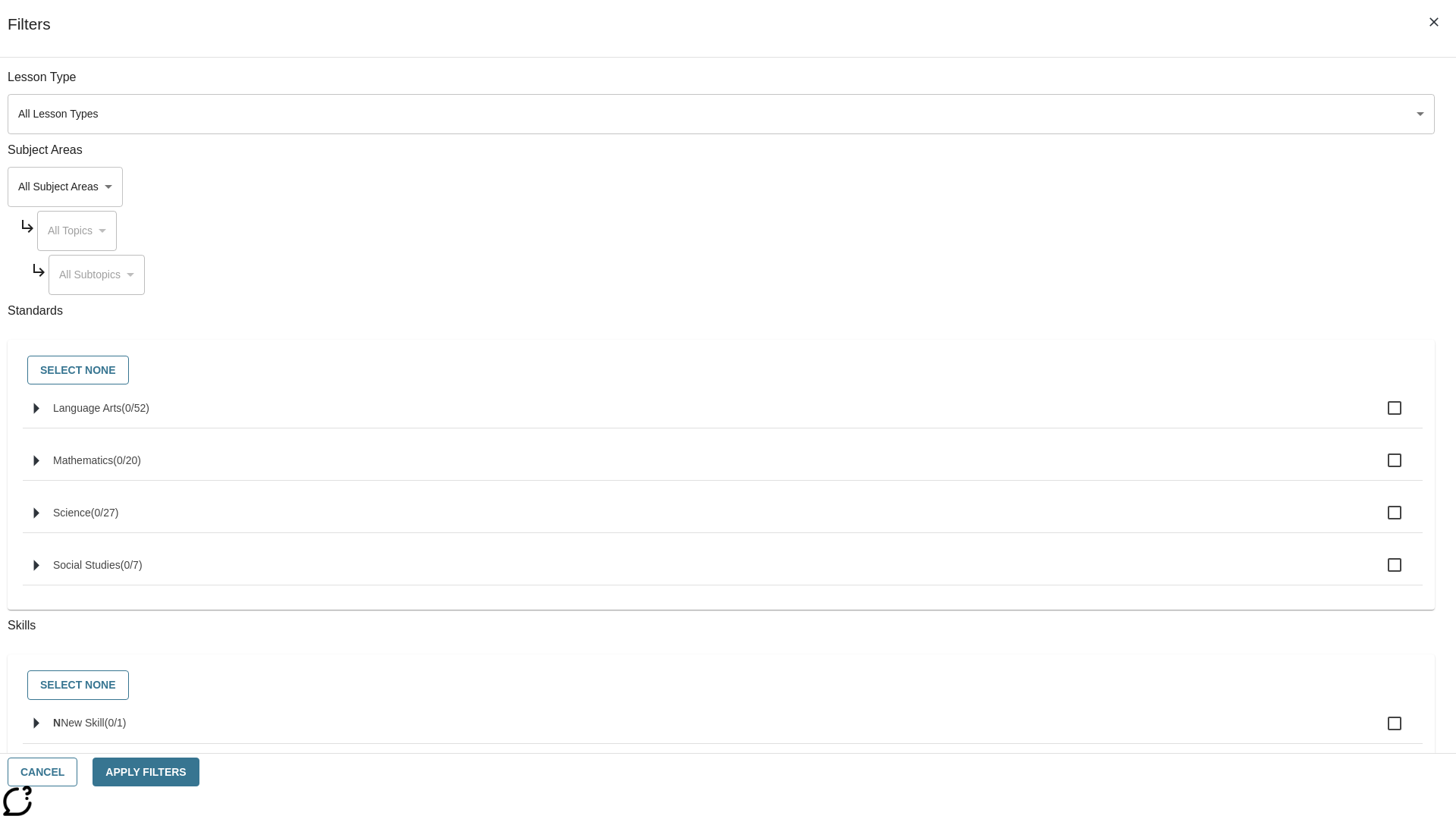
checkbox input "true"
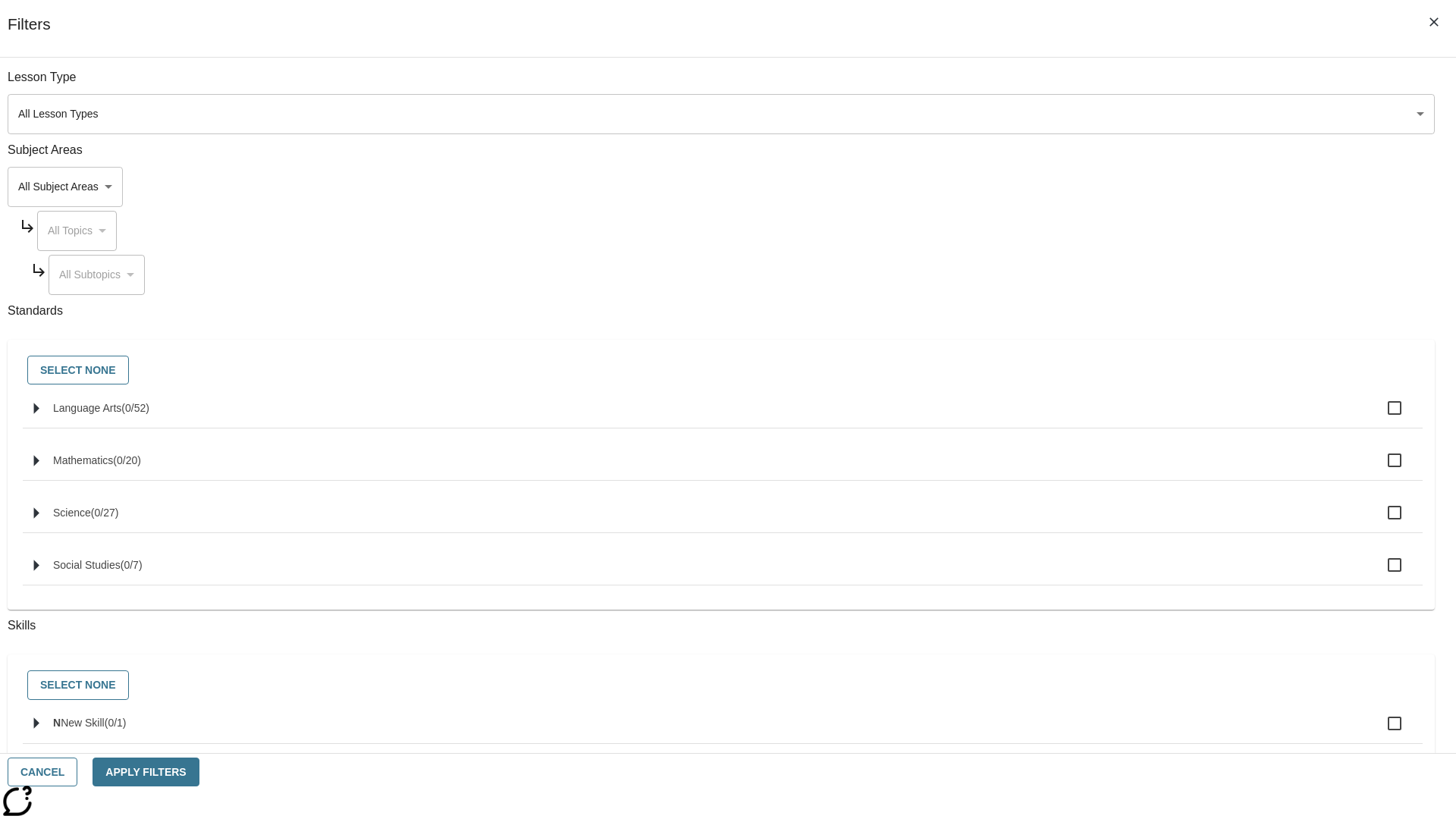
checkbox input "true"
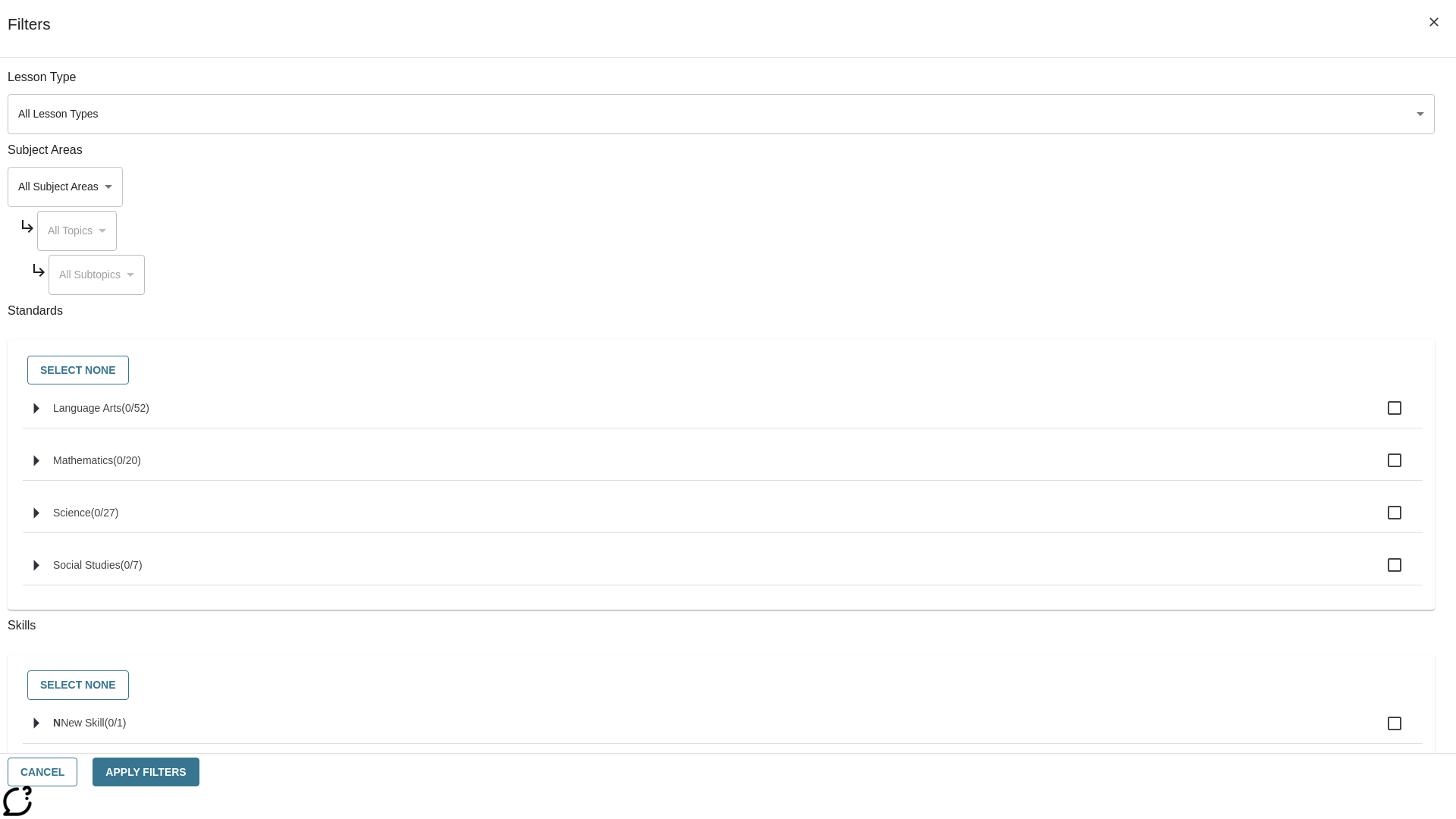
checkbox input "true"
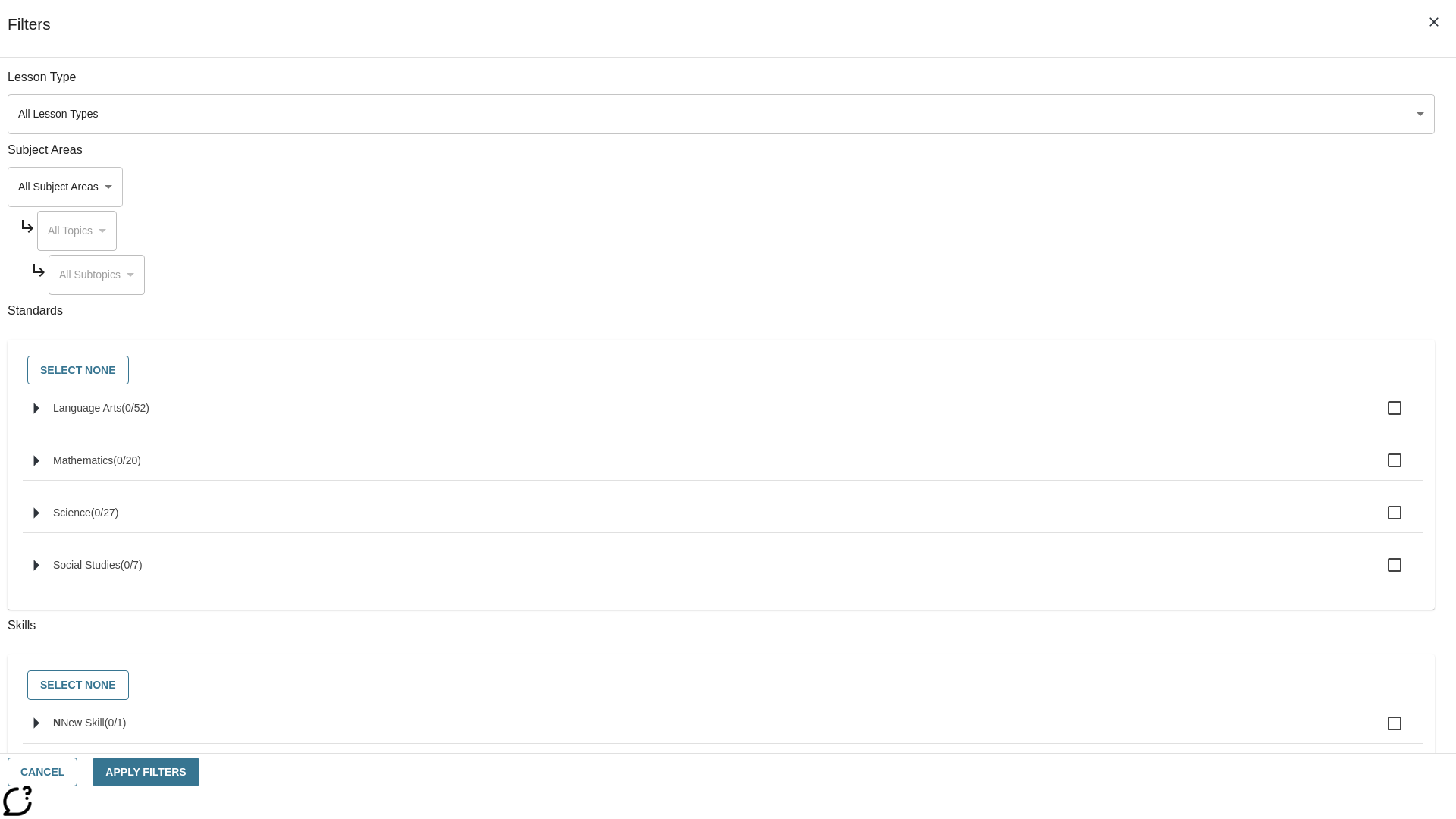
checkbox input "true"
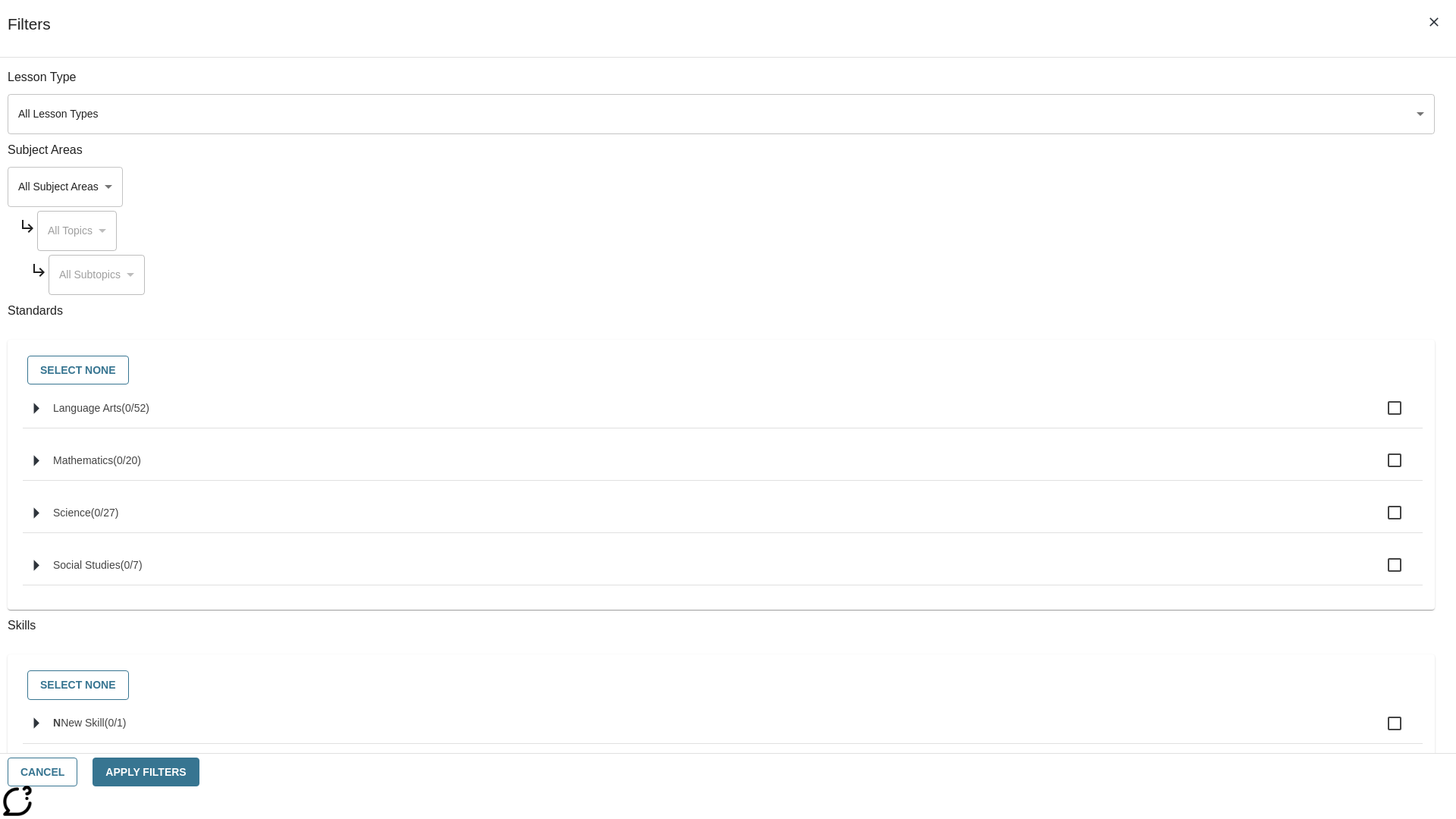
checkbox input "true"
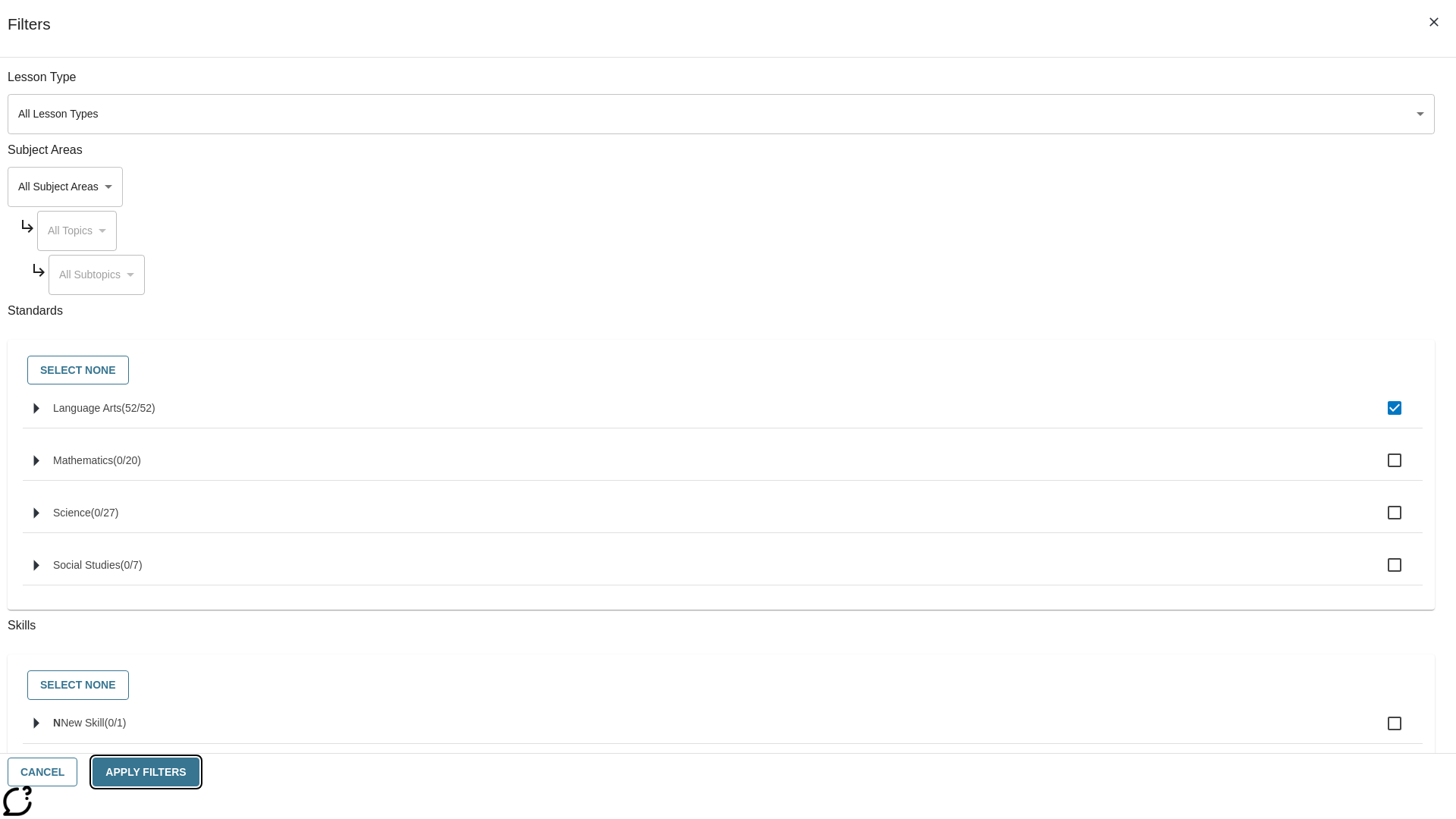
click at [198, 773] on button "Apply Filters" at bounding box center [146, 773] width 106 height 30
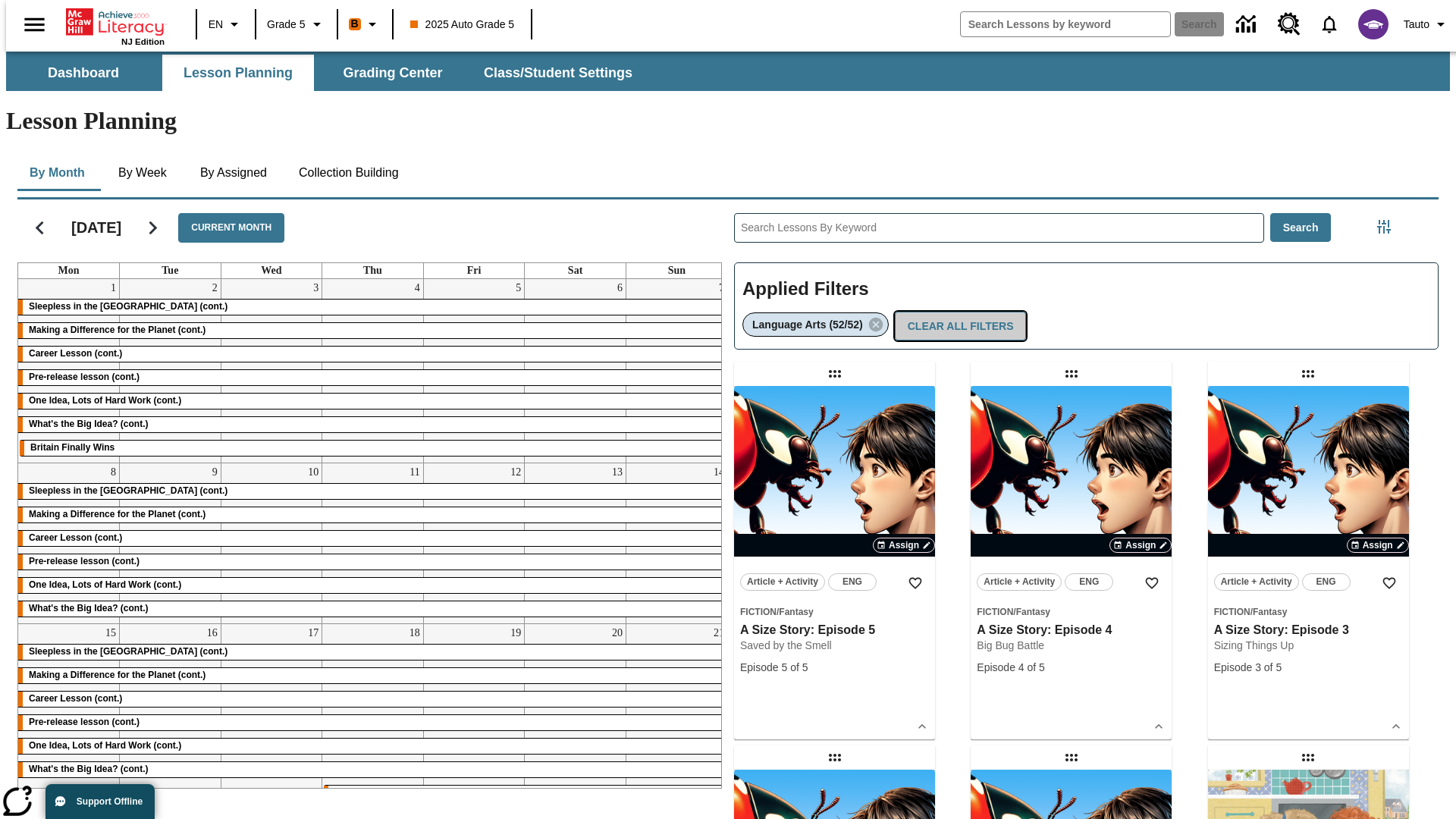
click at [957, 312] on button "Clear All Filters" at bounding box center [961, 326] width 132 height 30
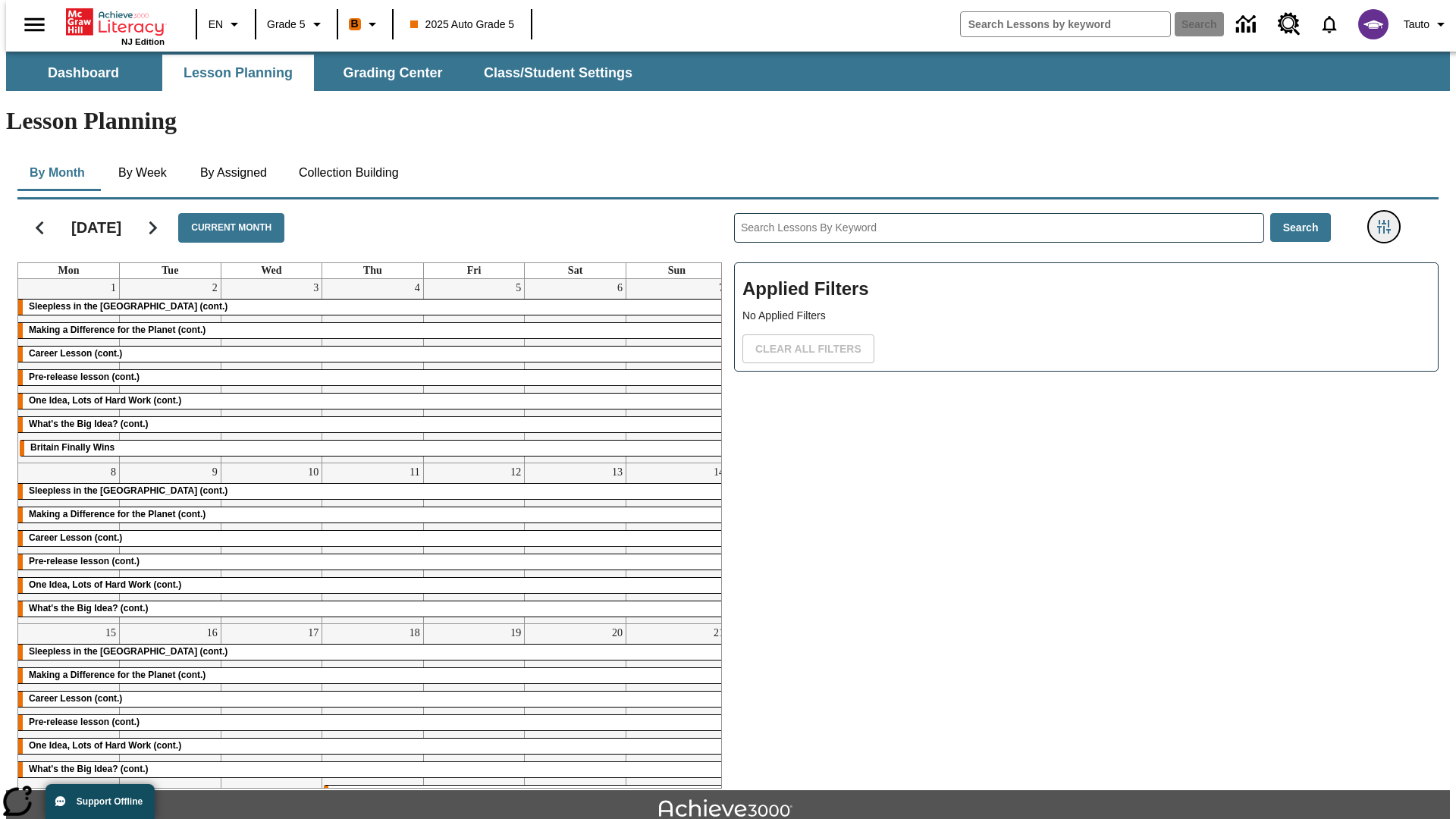
click at [1389, 220] on icon "Filters Side menu" at bounding box center [1385, 227] width 14 height 14
